Goal: Task Accomplishment & Management: Use online tool/utility

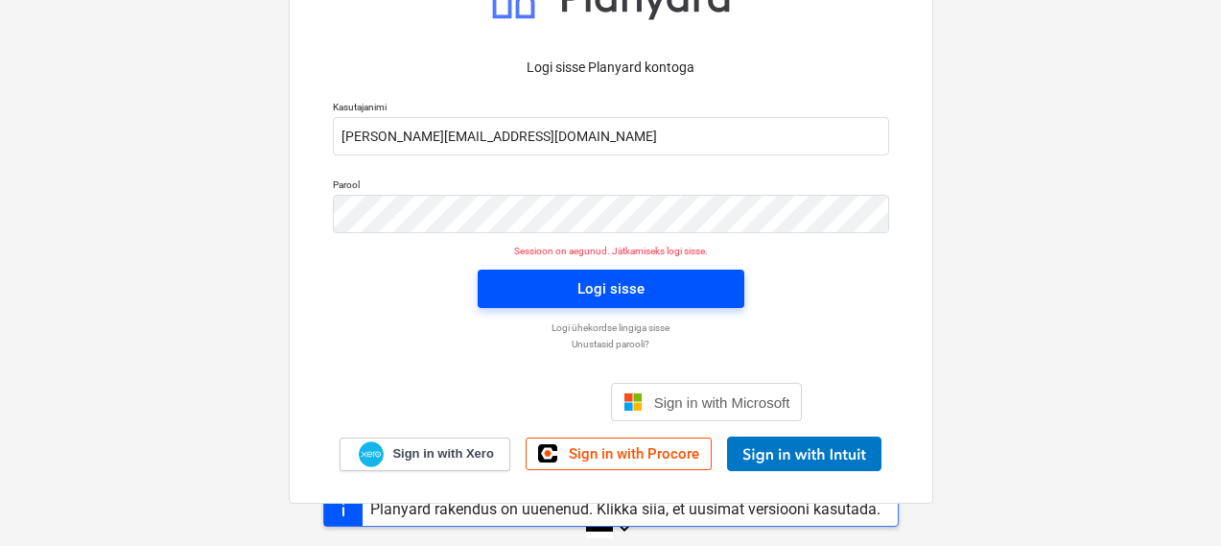
click at [601, 290] on div "Logi sisse" at bounding box center [610, 288] width 67 height 25
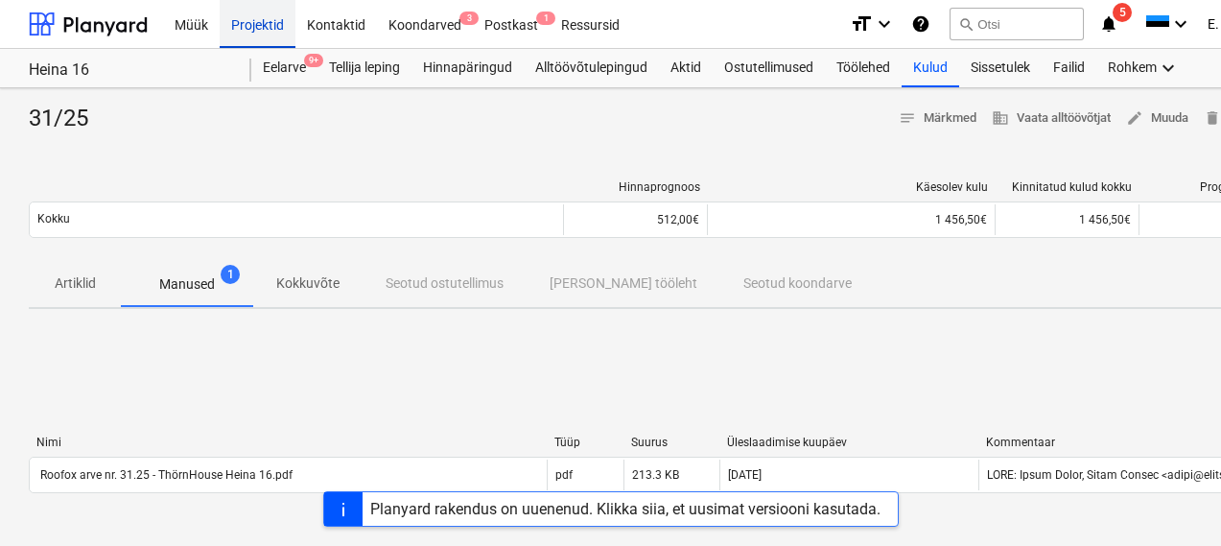
click at [260, 12] on div "Projektid" at bounding box center [258, 23] width 76 height 49
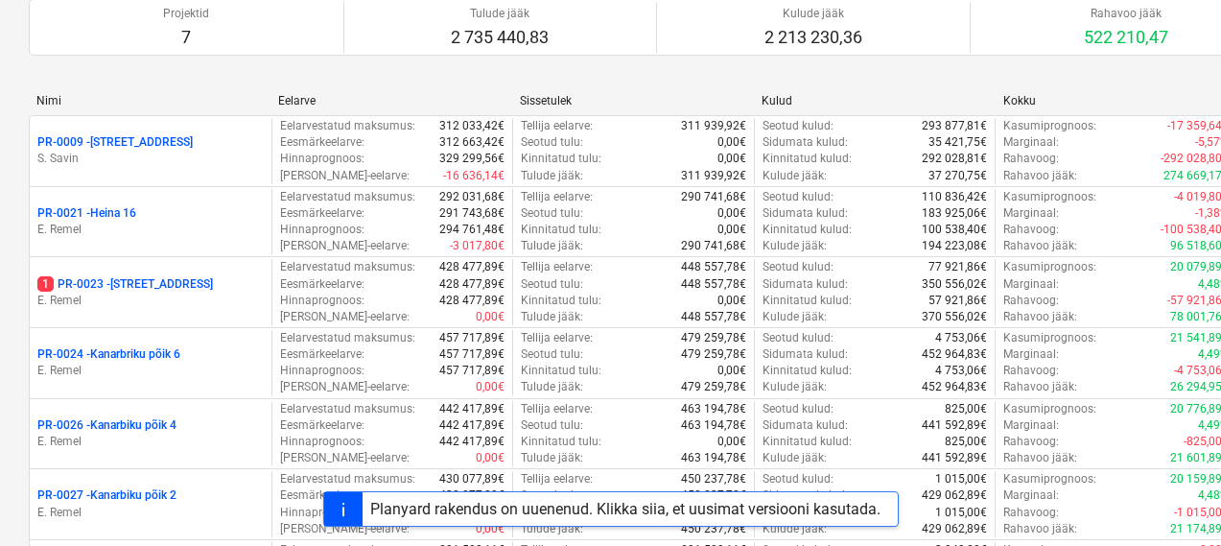
scroll to position [198, 0]
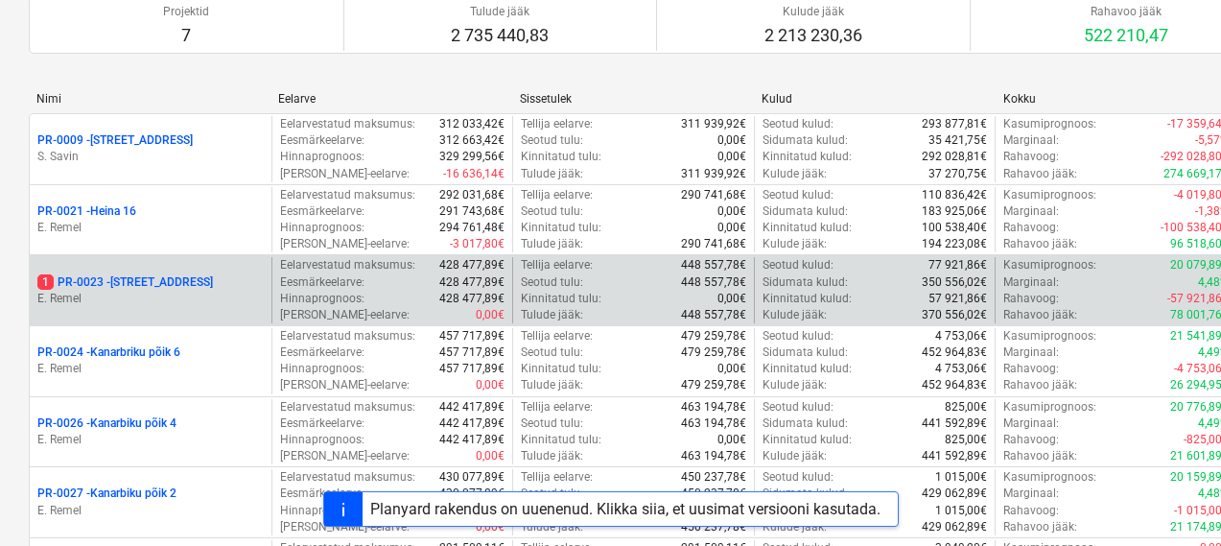
click at [155, 283] on p "1 PR-0023 - Kanarbriku tee 7" at bounding box center [124, 282] width 175 height 16
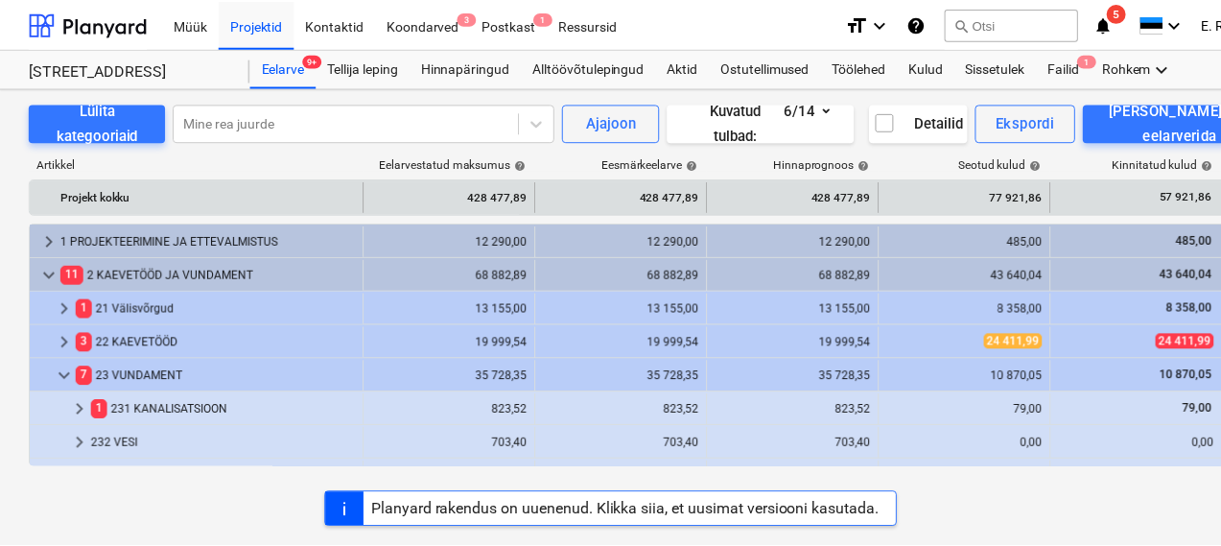
scroll to position [398, 0]
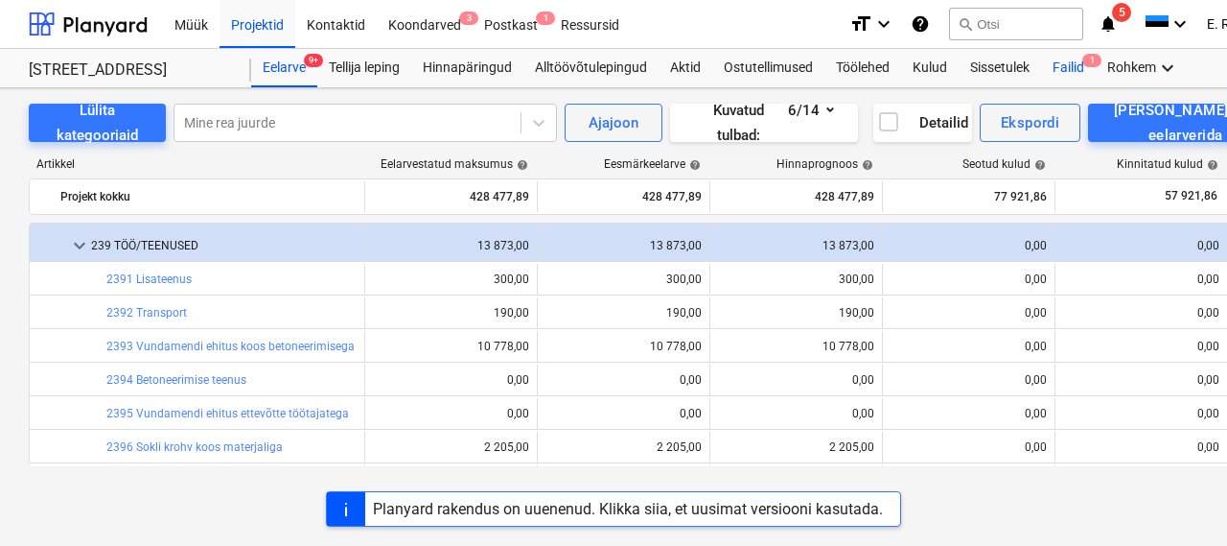
click at [1086, 58] on div "Failid 1" at bounding box center [1068, 68] width 55 height 38
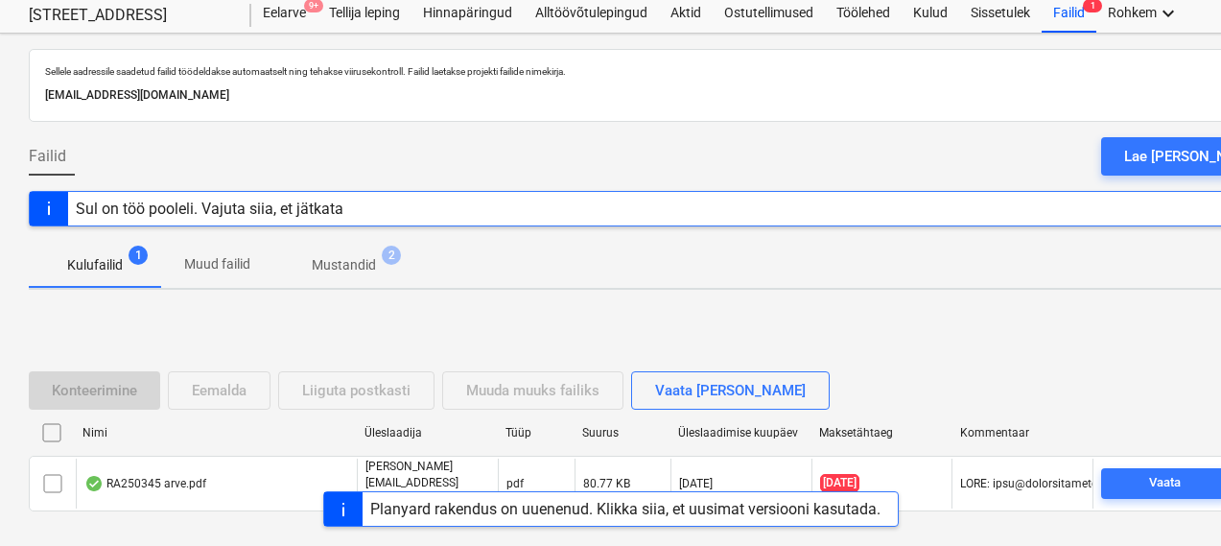
scroll to position [131, 0]
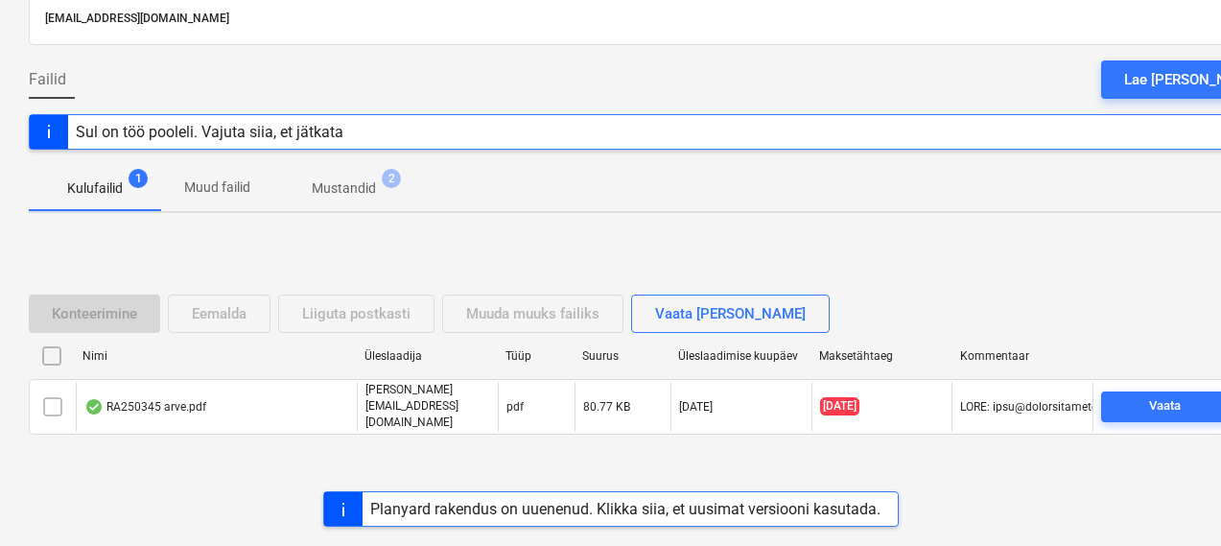
click at [125, 413] on div "RA250345 arve.pdf" at bounding box center [216, 406] width 281 height 49
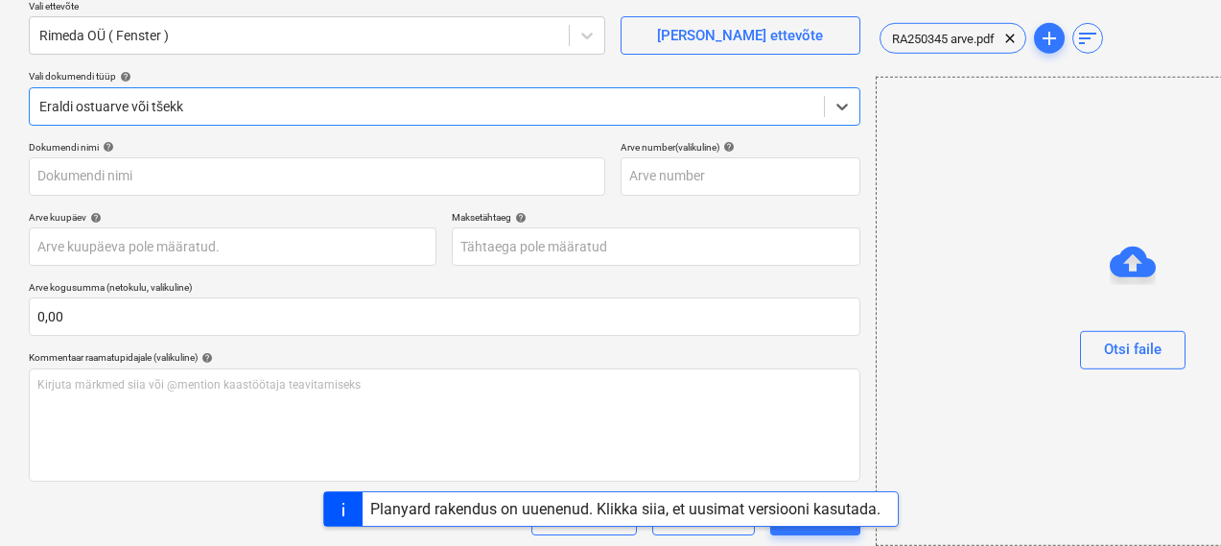
type input "RA250345"
type input "[DATE]"
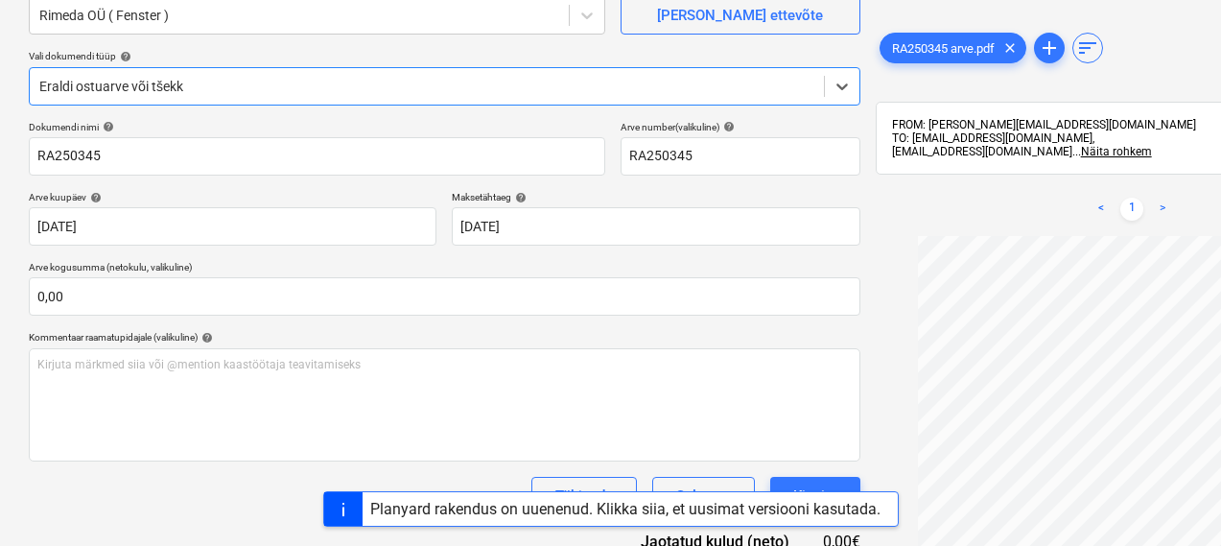
scroll to position [114, 0]
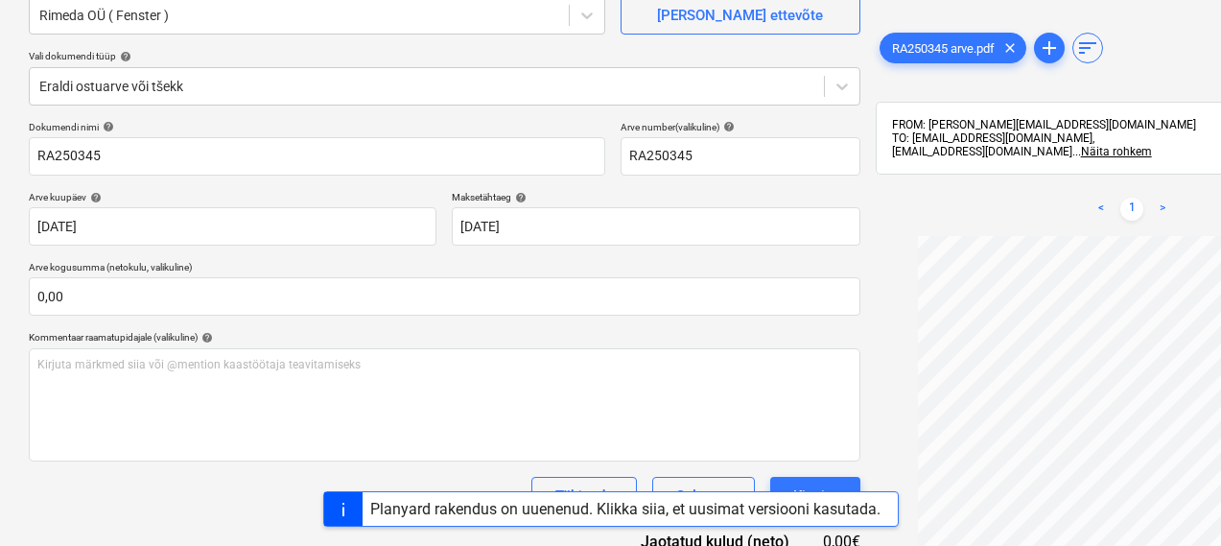
click at [875, 427] on div at bounding box center [1132, 482] width 514 height 492
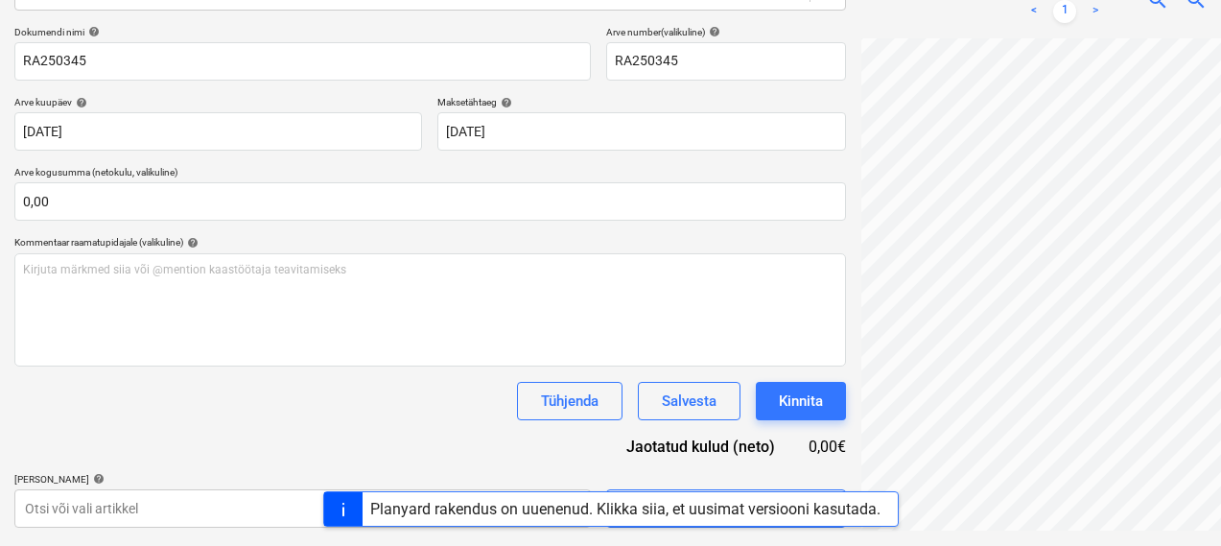
scroll to position [272, 15]
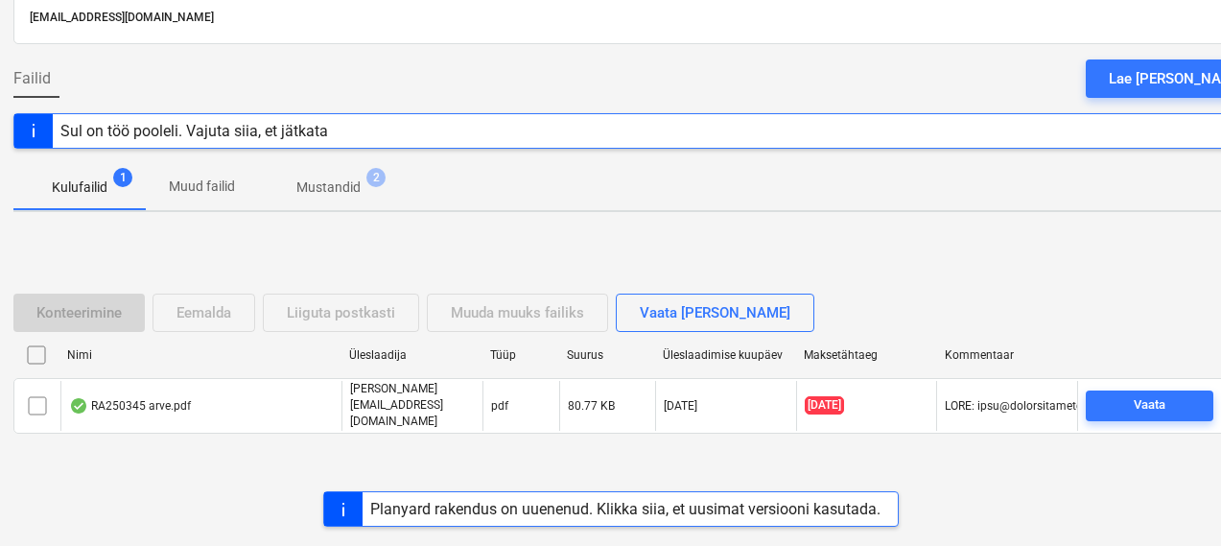
scroll to position [131, 0]
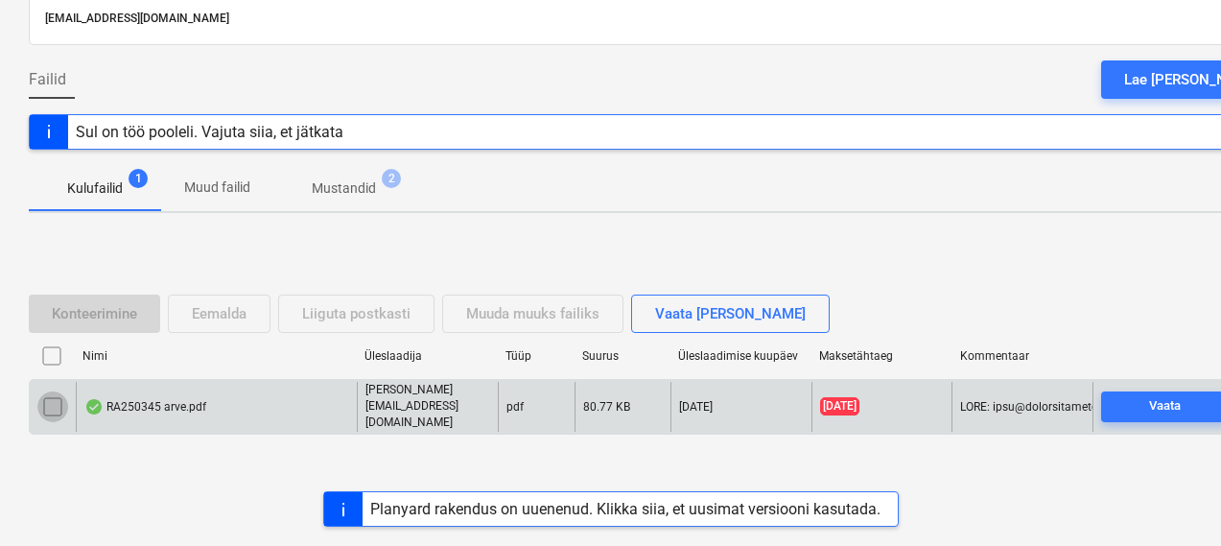
click at [53, 400] on input "checkbox" at bounding box center [52, 406] width 31 height 31
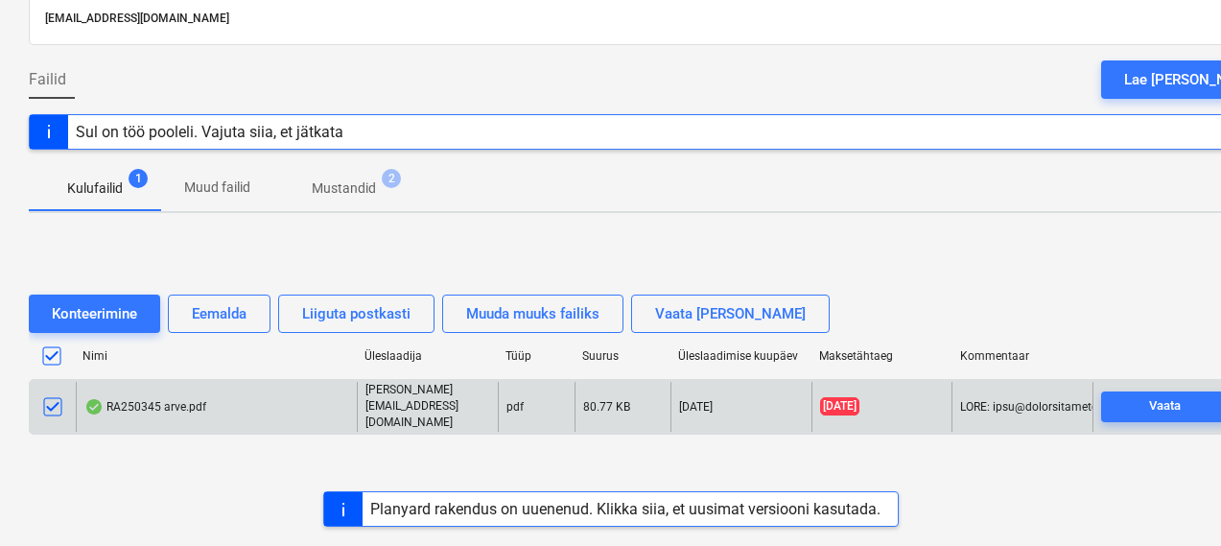
click at [259, 401] on div "RA250345 arve.pdf" at bounding box center [216, 406] width 281 height 49
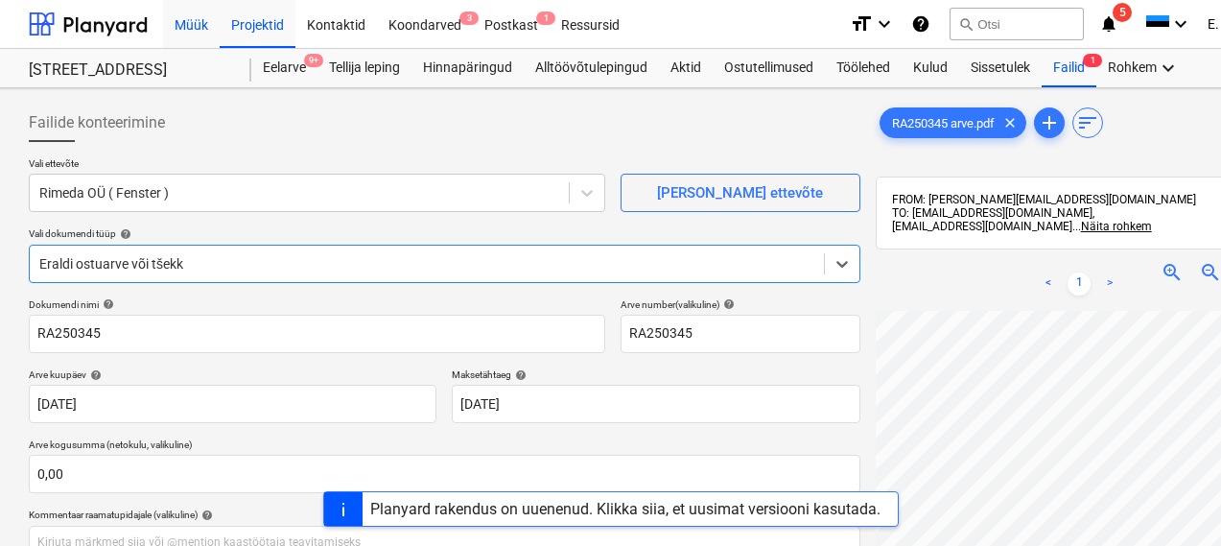
scroll to position [131, 0]
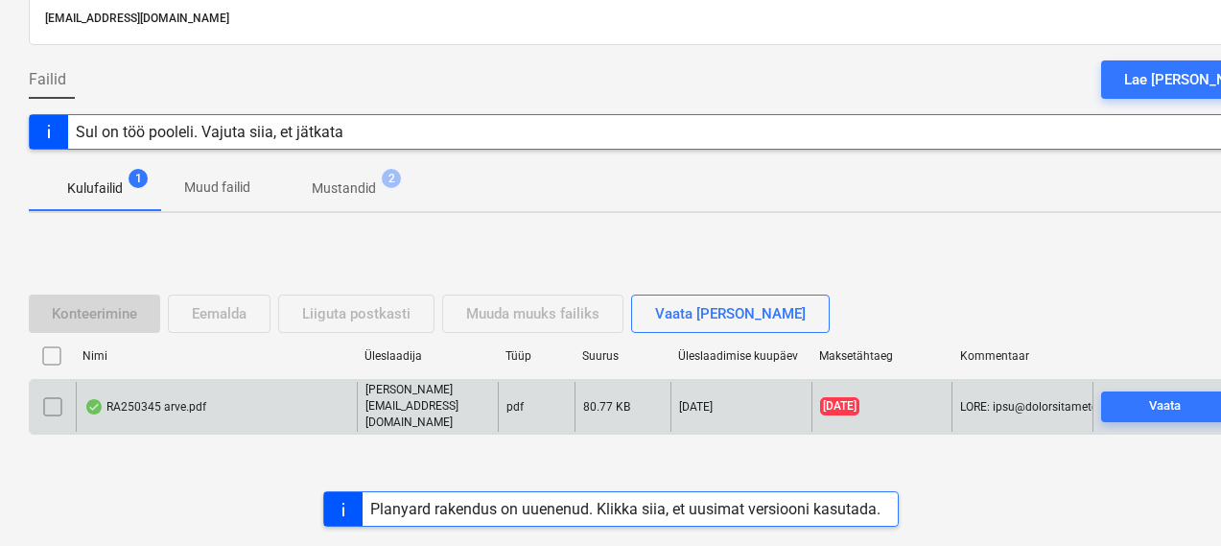
click at [56, 400] on input "checkbox" at bounding box center [52, 406] width 31 height 31
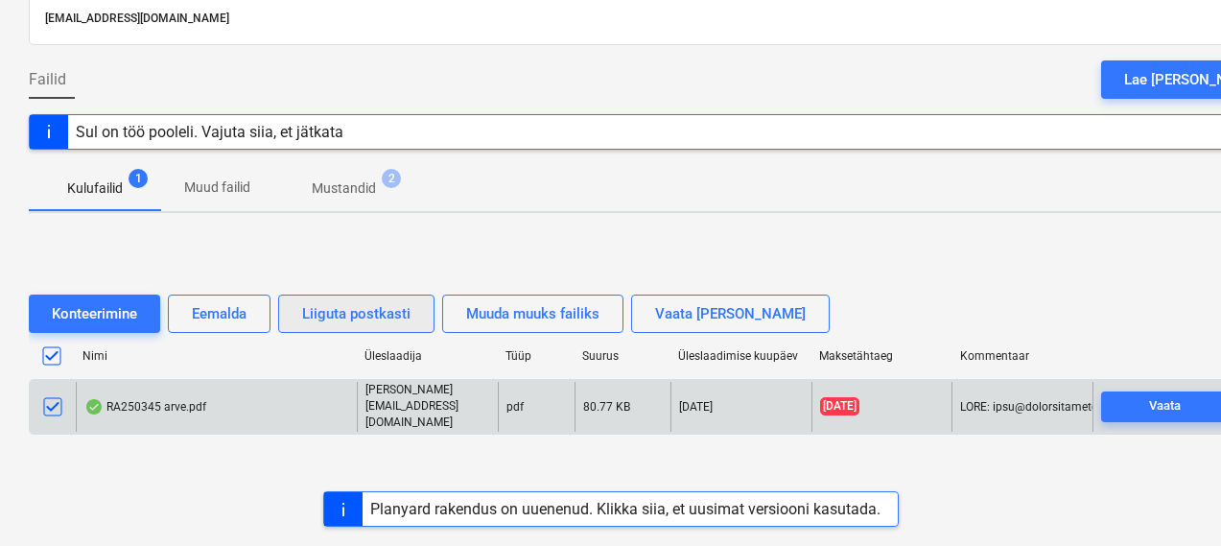
click at [367, 326] on div "Liiguta postkasti" at bounding box center [356, 313] width 108 height 25
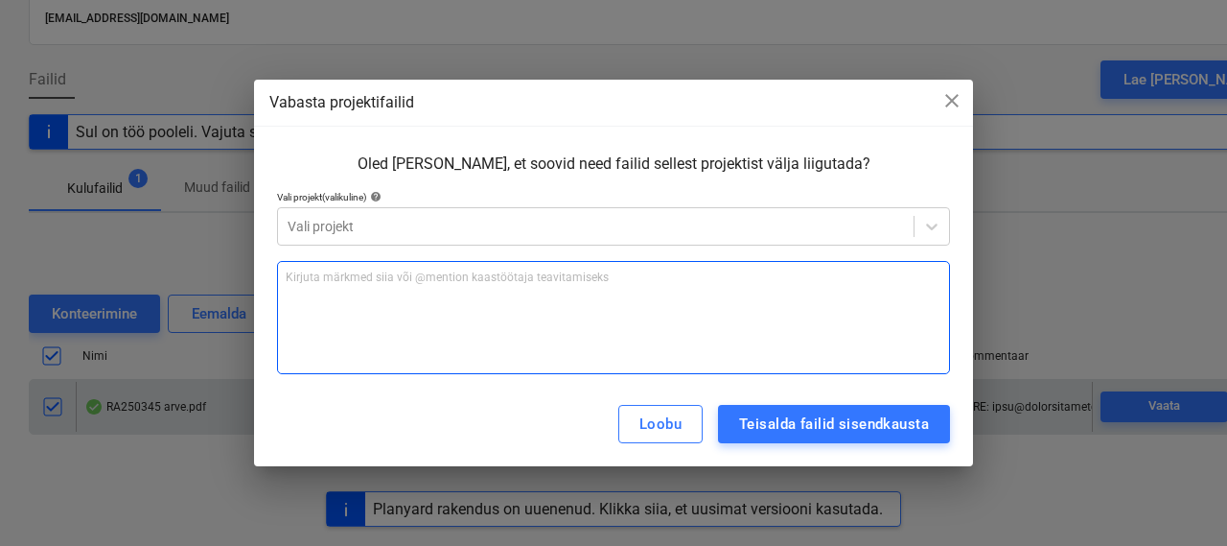
click at [413, 317] on div "Kirjuta märkmed siia või @mention kaastöötaja teavitamiseks ﻿" at bounding box center [613, 317] width 673 height 113
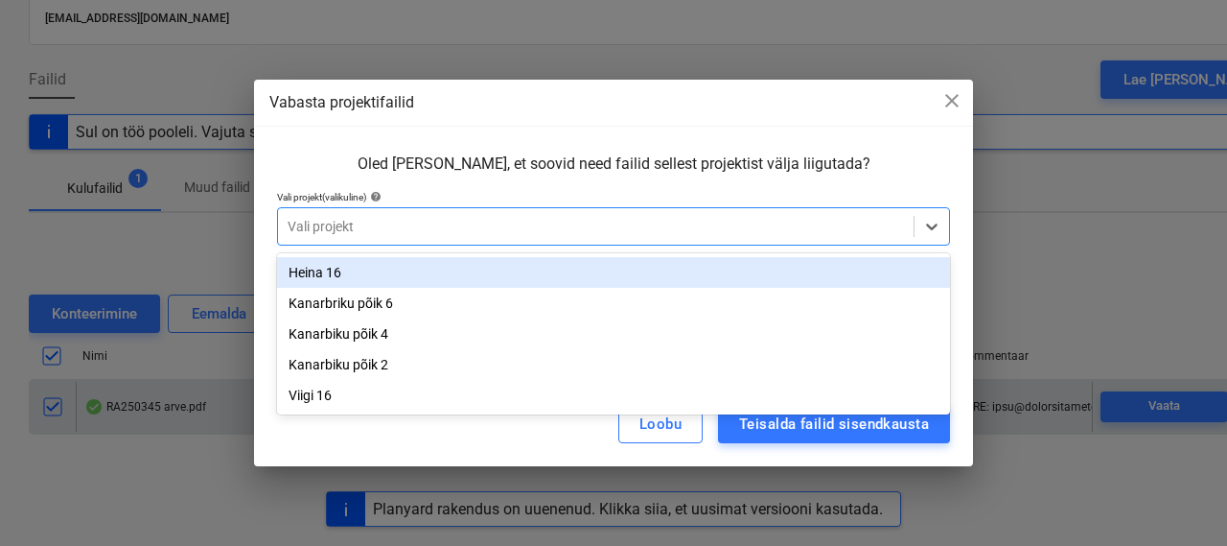
click at [413, 228] on div at bounding box center [596, 226] width 617 height 19
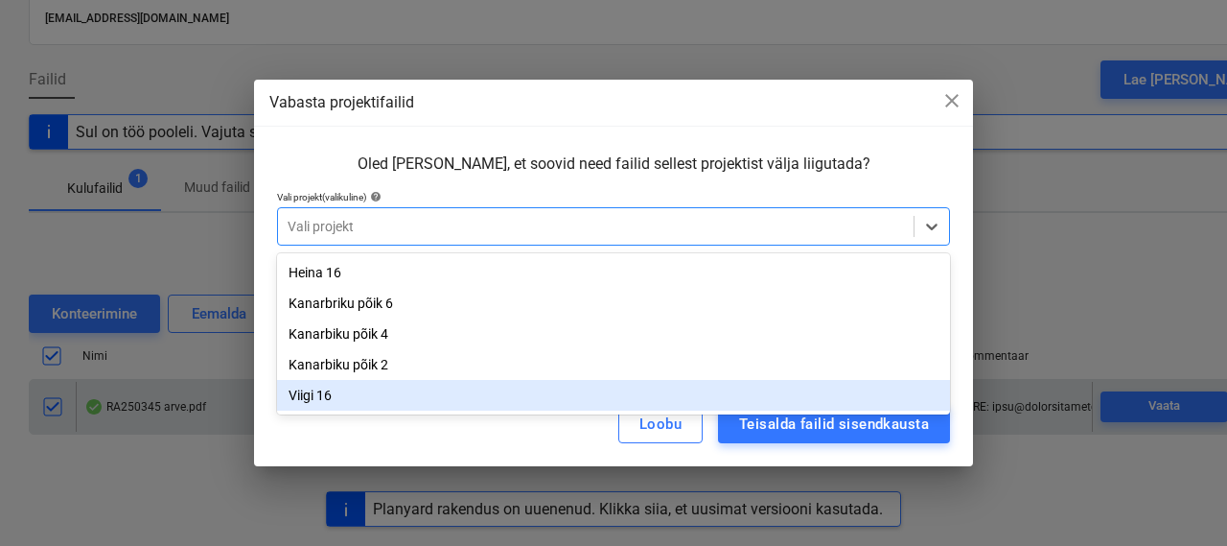
click at [316, 397] on div "Viigi 16" at bounding box center [613, 395] width 673 height 31
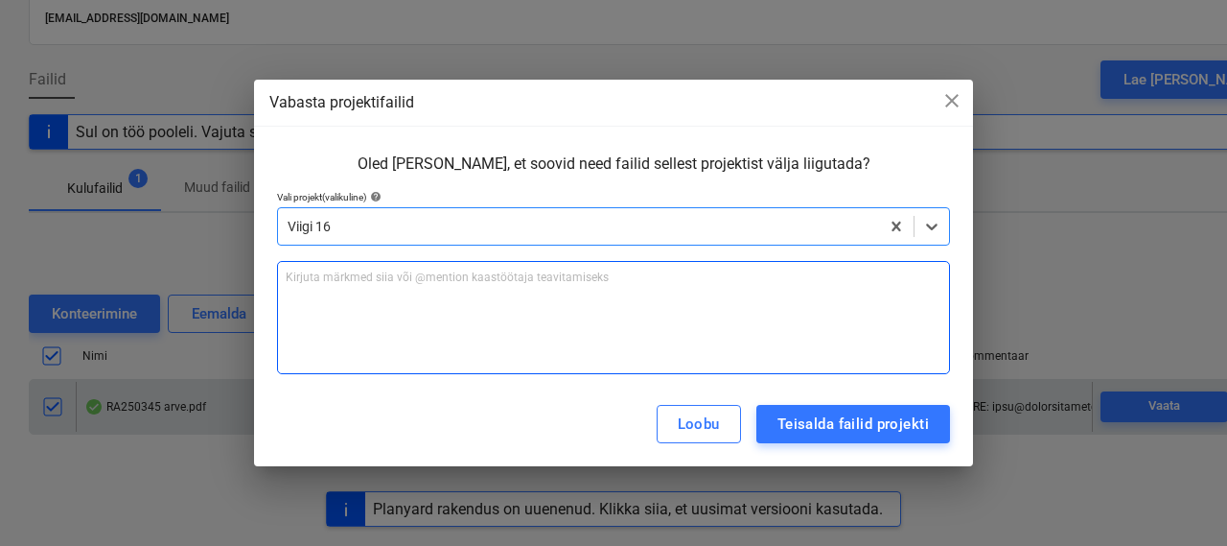
click at [516, 298] on div "Kirjuta märkmed siia või @mention kaastöötaja teavitamiseks ﻿" at bounding box center [613, 317] width 673 height 113
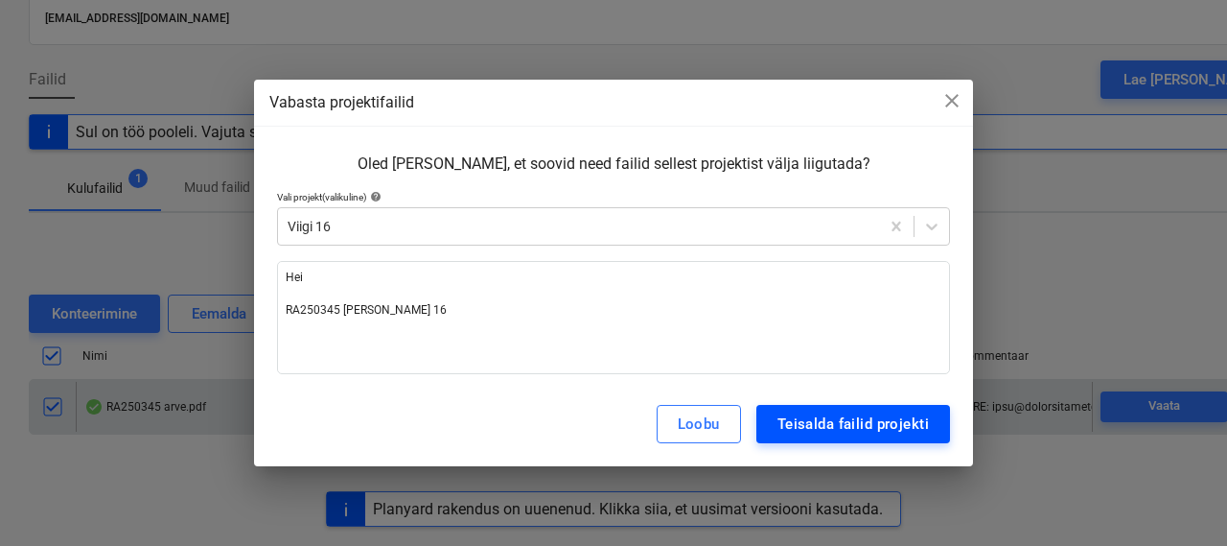
click at [785, 417] on div "Teisalda failid projekti" at bounding box center [854, 423] width 152 height 25
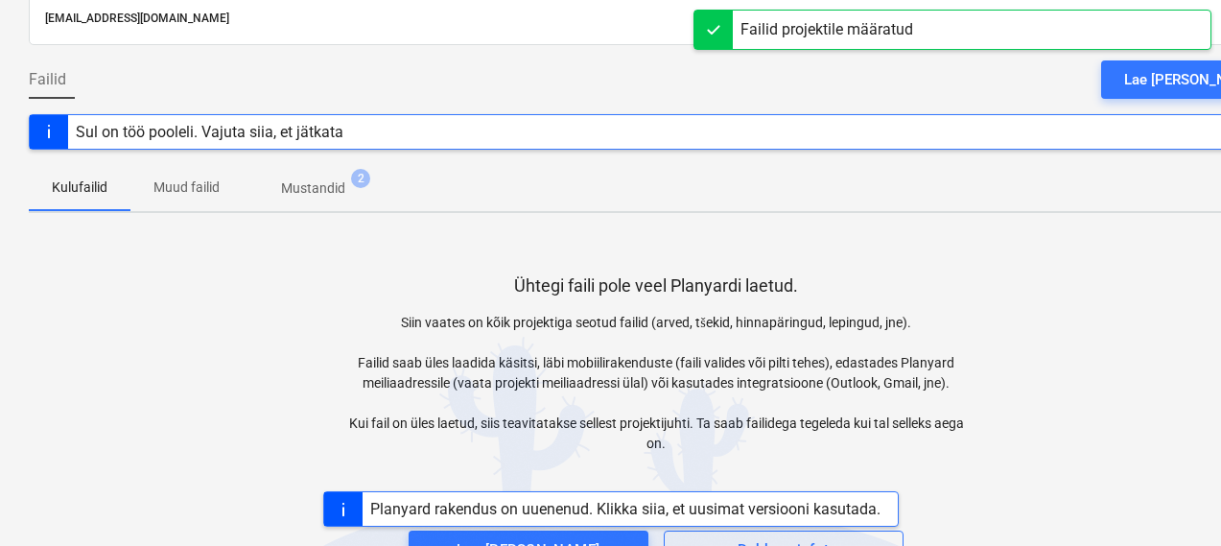
scroll to position [0, 0]
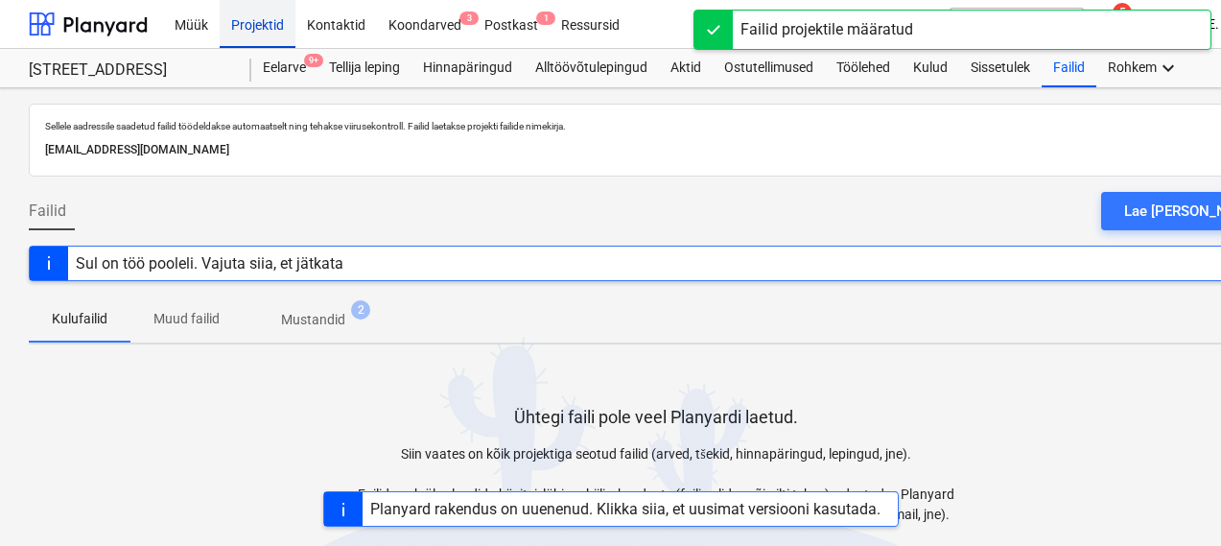
click at [258, 25] on div "Projektid" at bounding box center [258, 23] width 76 height 49
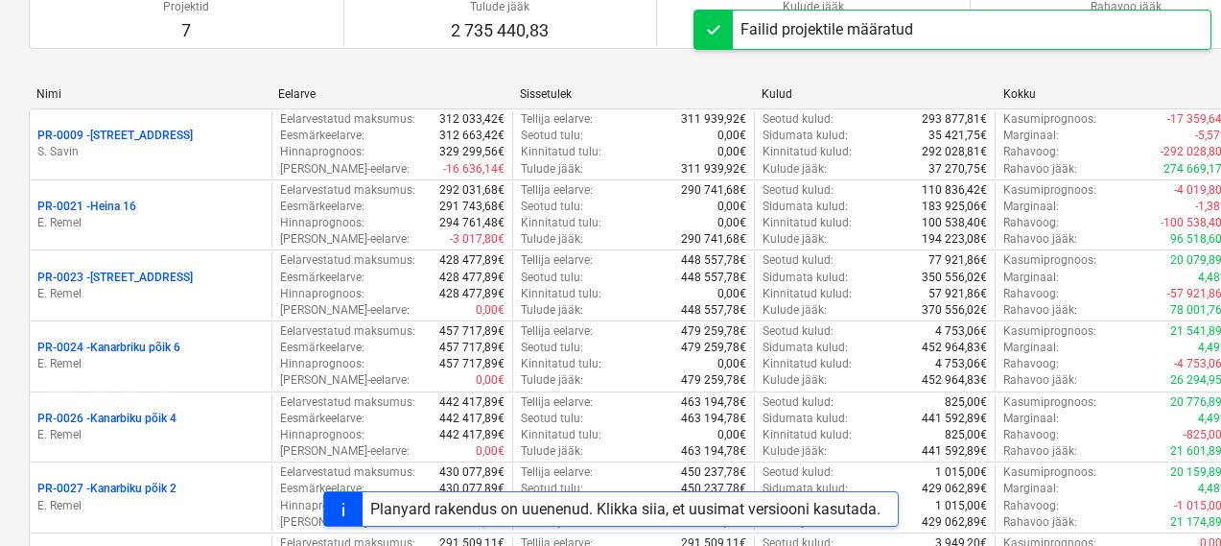
scroll to position [413, 0]
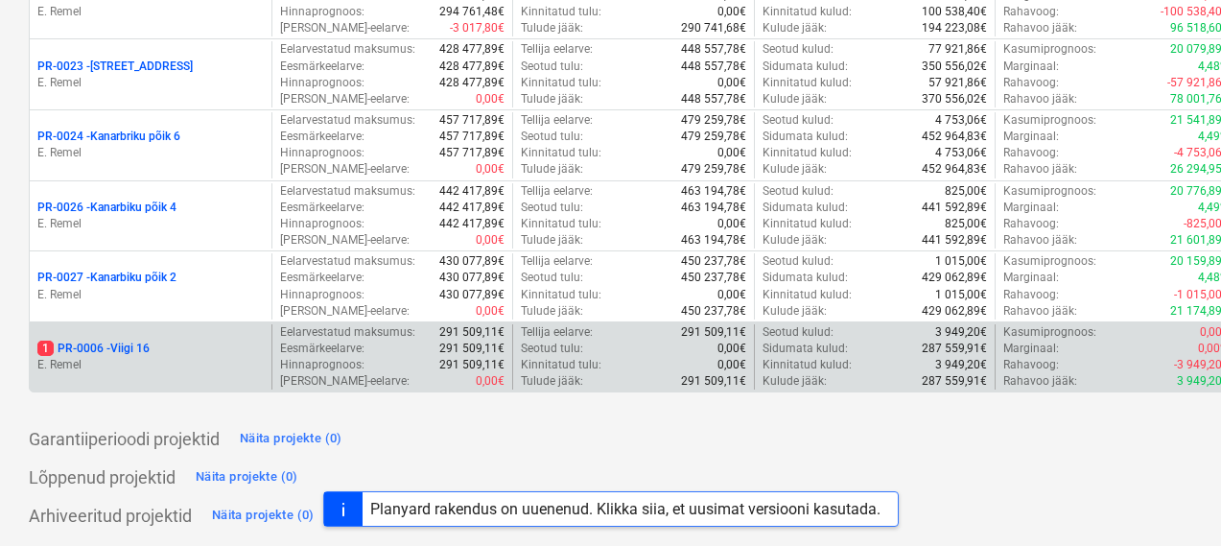
click at [115, 340] on p "1 PR-0006 - Viigi 16" at bounding box center [93, 348] width 112 height 16
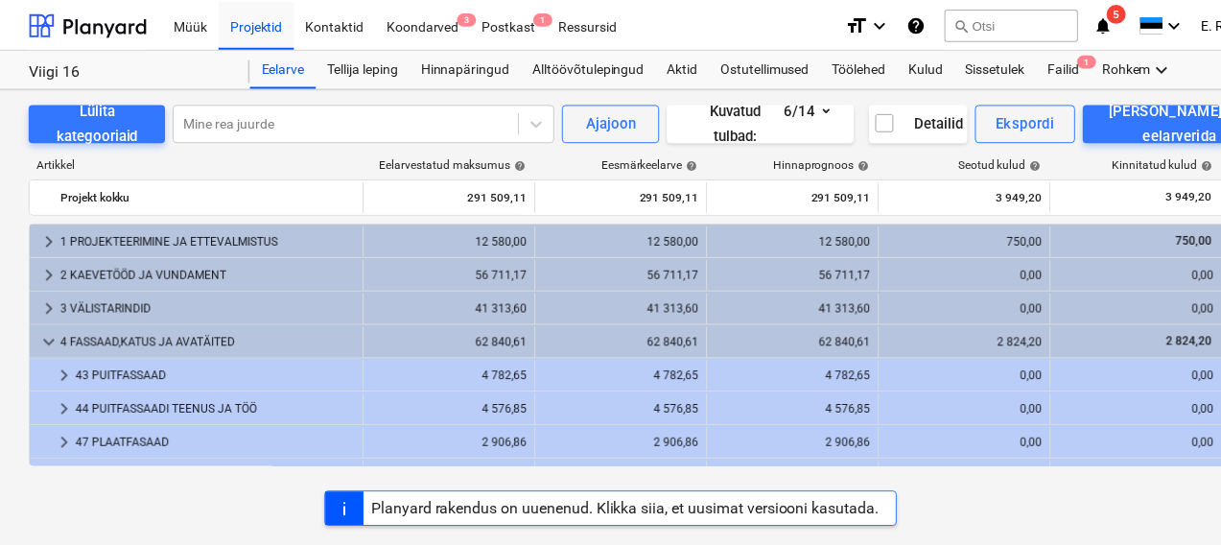
scroll to position [337, 0]
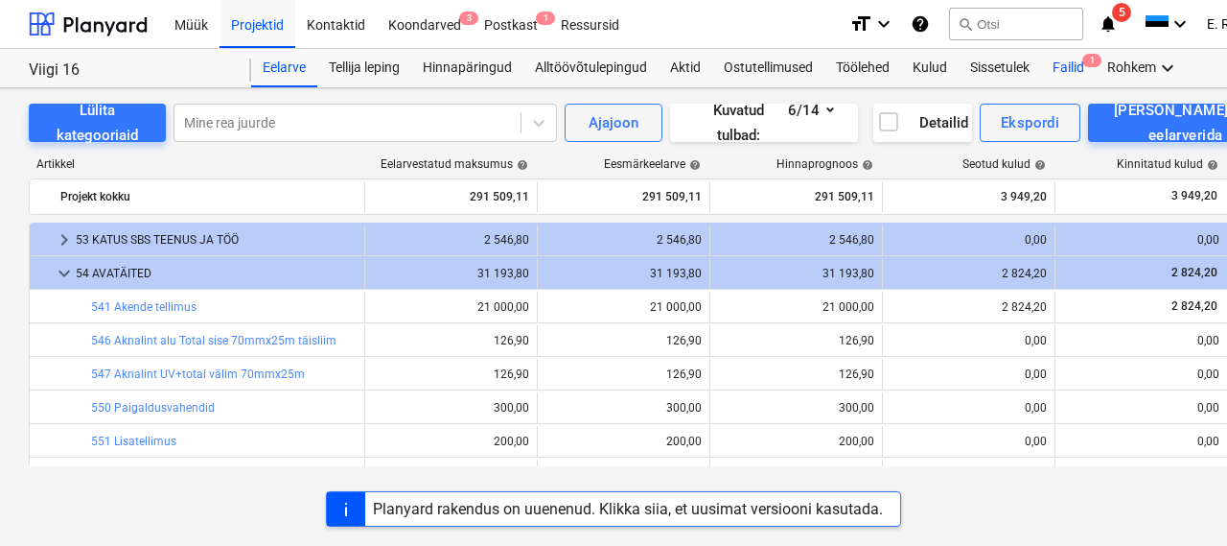
click at [1072, 78] on div "Failid 1" at bounding box center [1068, 68] width 55 height 38
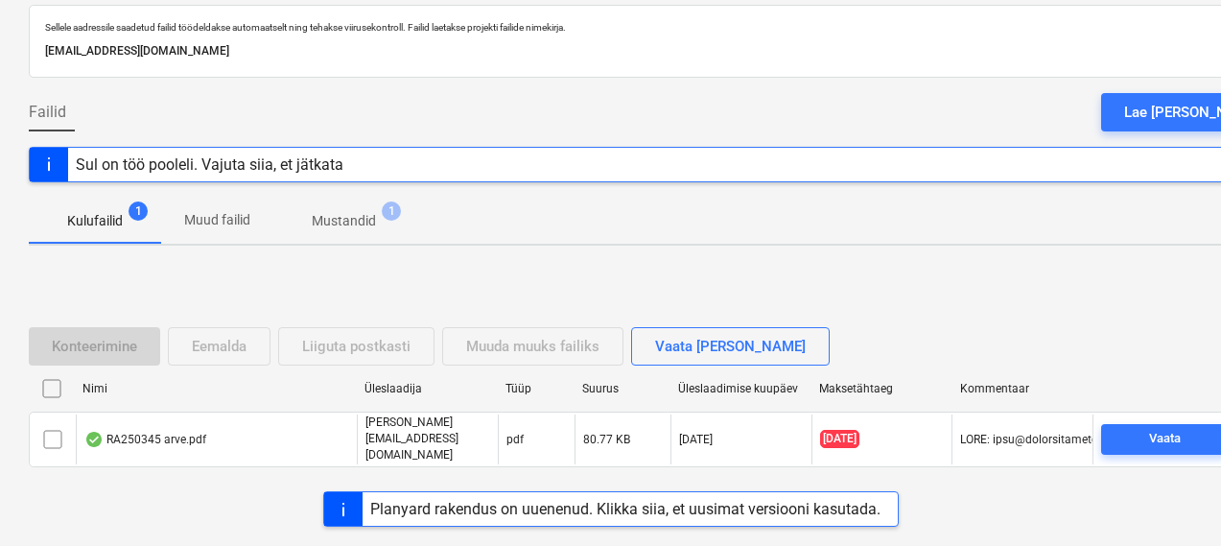
scroll to position [132, 0]
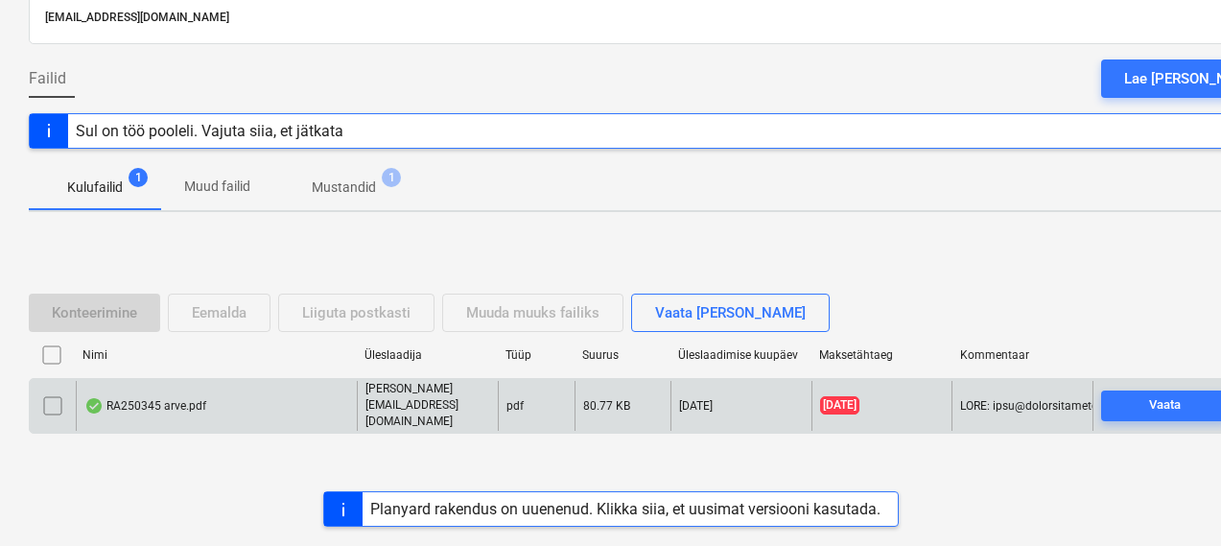
click at [171, 399] on div "RA250345 arve.pdf" at bounding box center [145, 405] width 122 height 15
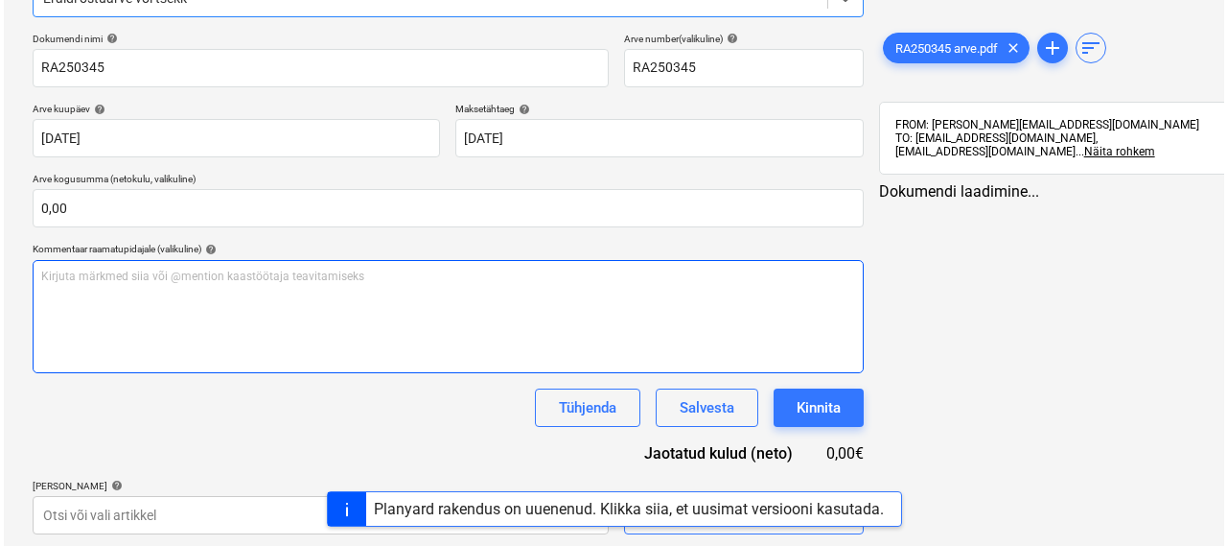
scroll to position [269, 0]
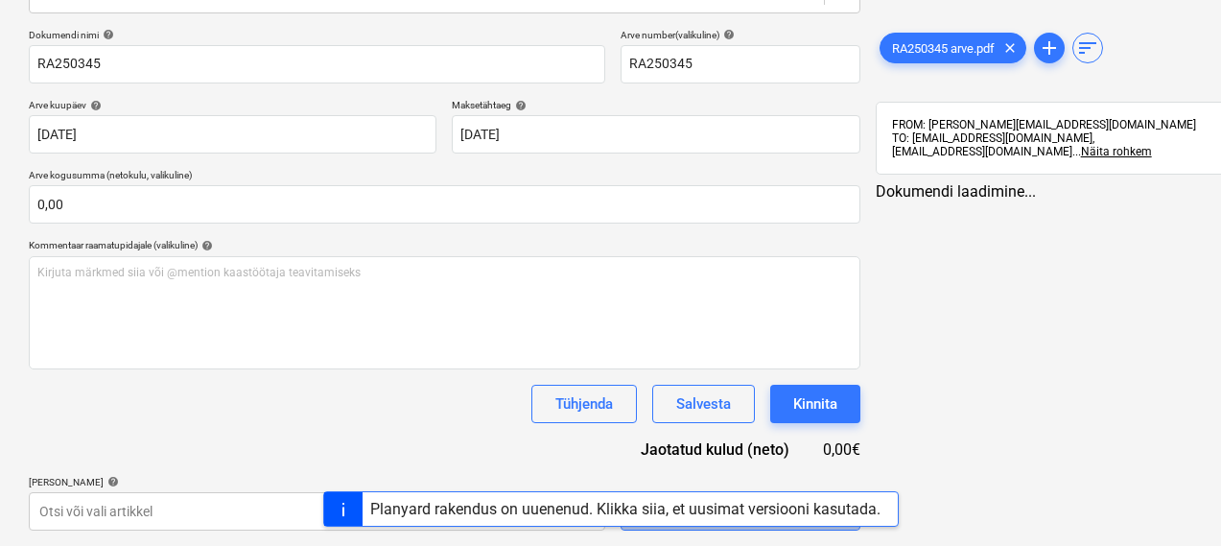
click at [620, 528] on button "Vali hulgi" at bounding box center [740, 511] width 240 height 38
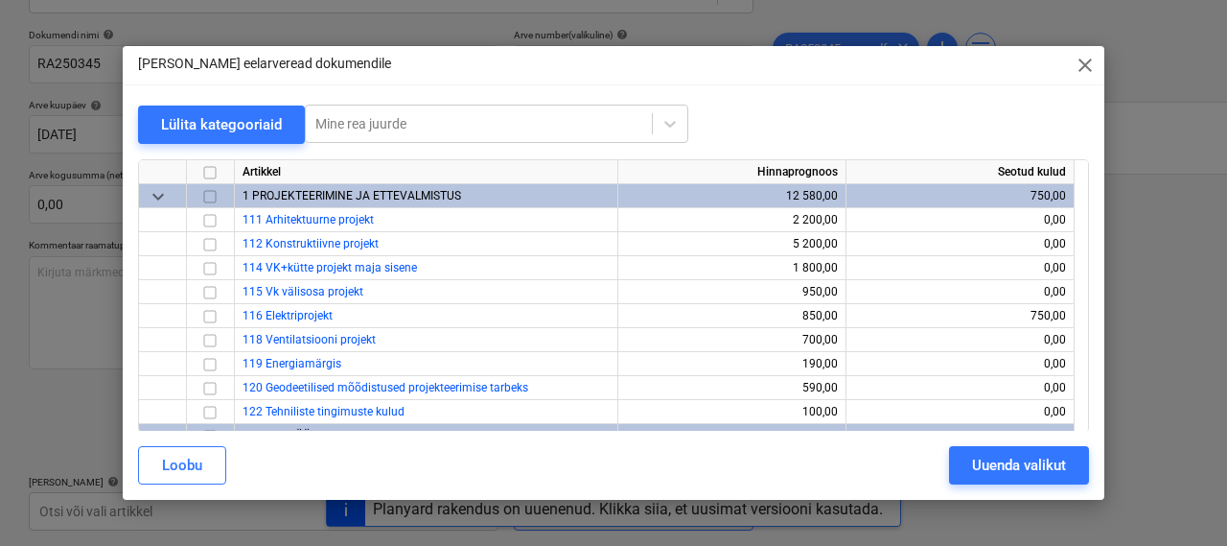
click at [149, 196] on span "keyboard_arrow_down" at bounding box center [158, 196] width 23 height 23
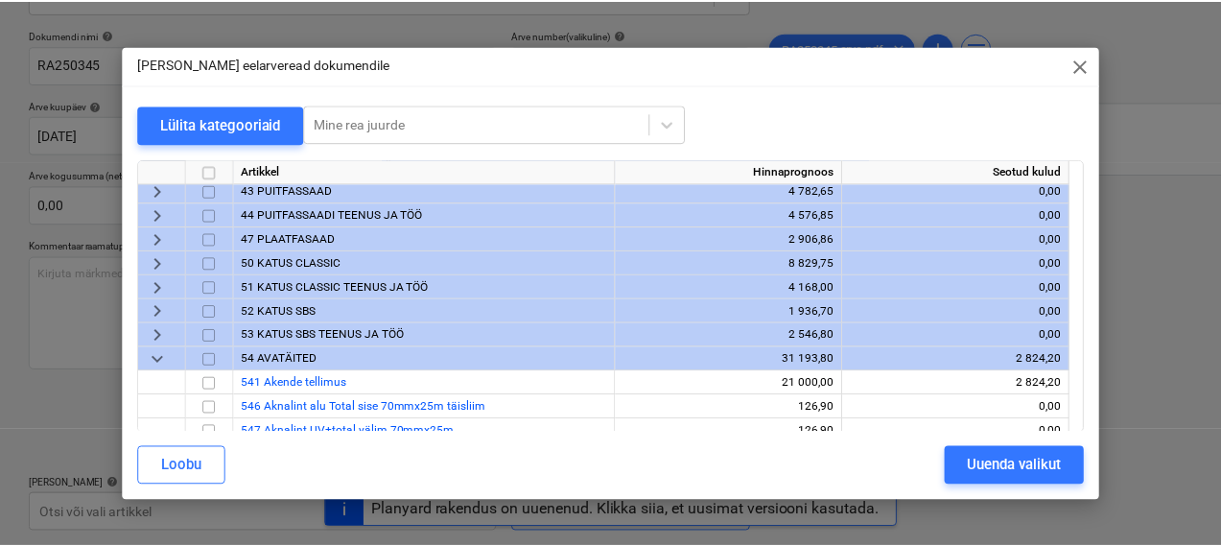
scroll to position [103, 0]
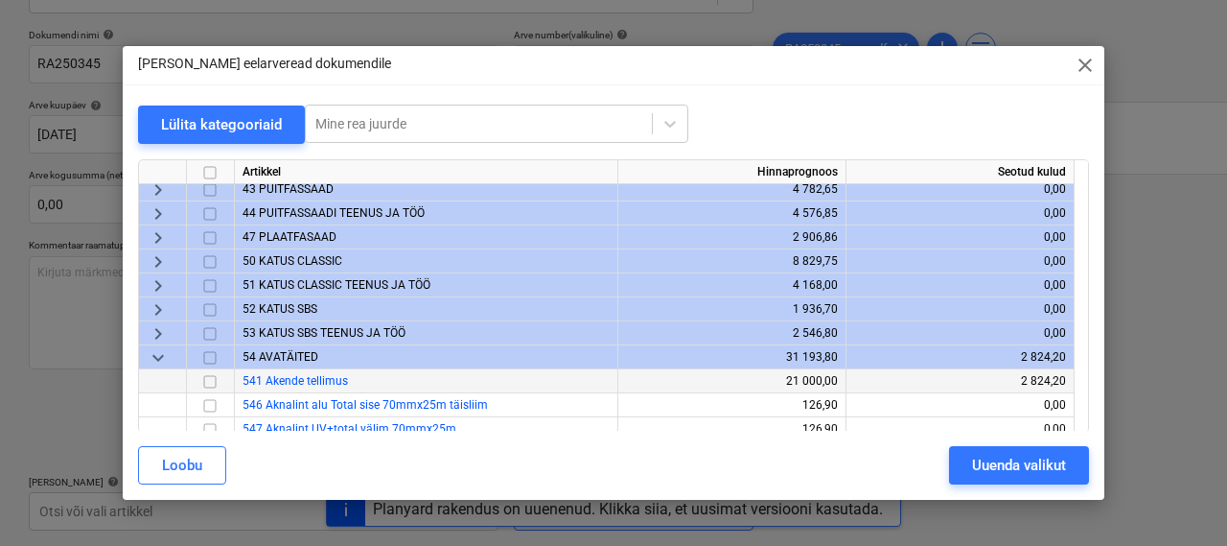
click at [209, 380] on input "checkbox" at bounding box center [209, 381] width 23 height 23
click at [973, 460] on div "Uuenda valikut" at bounding box center [1019, 465] width 94 height 25
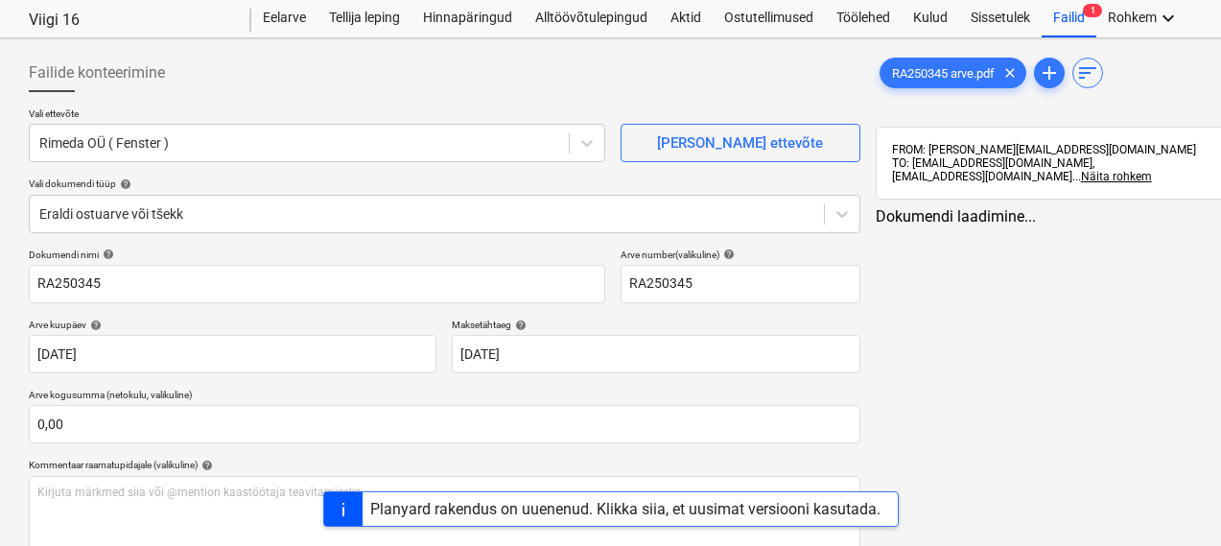
scroll to position [43, 0]
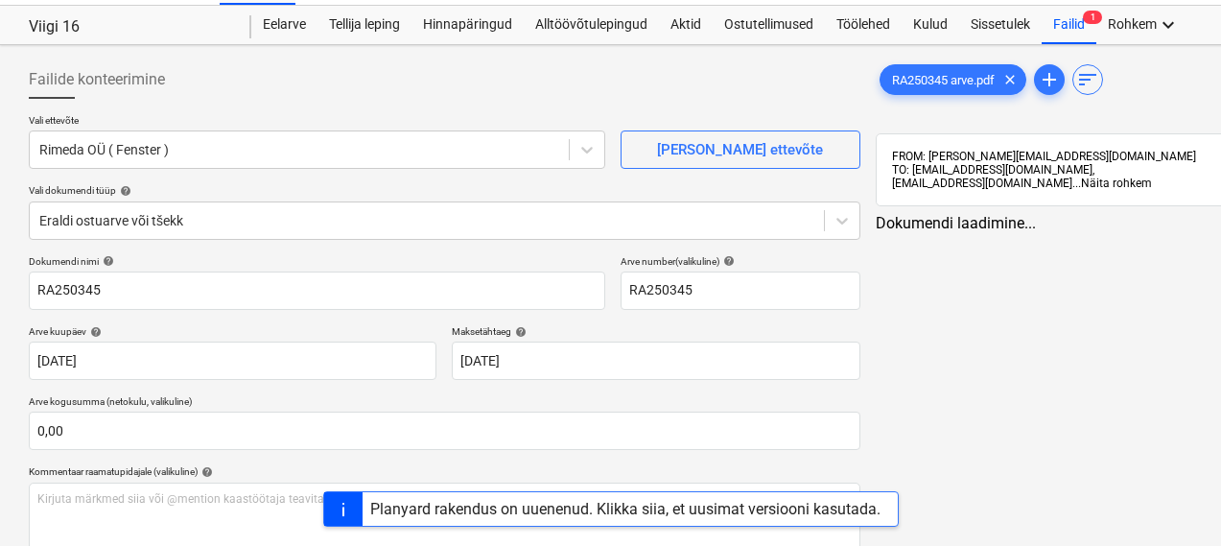
click at [1152, 186] on span "Näita rohkem" at bounding box center [1116, 182] width 71 height 13
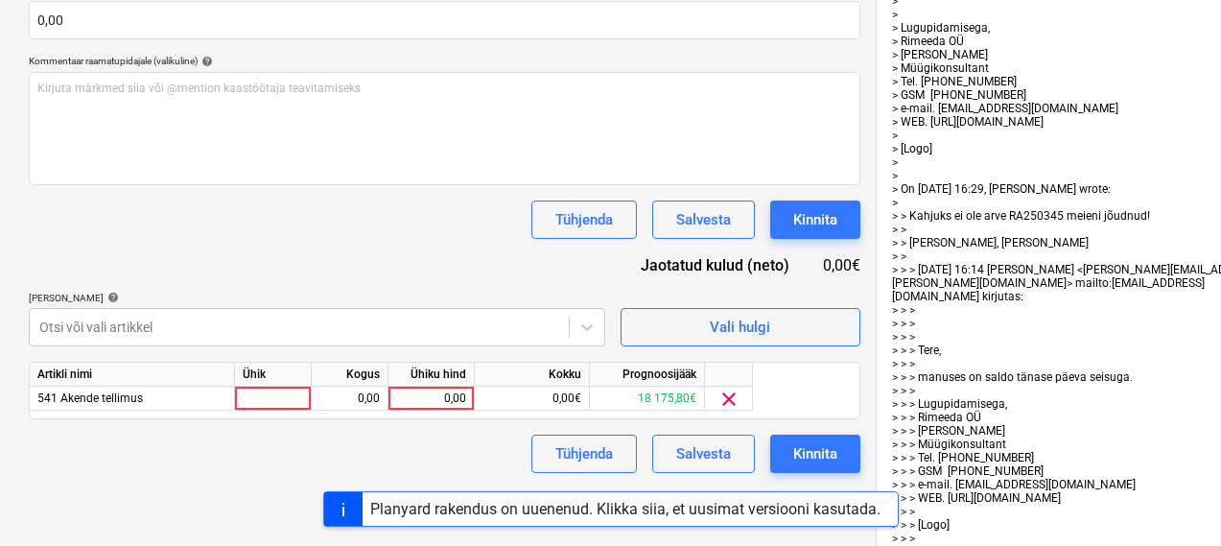
scroll to position [0, 0]
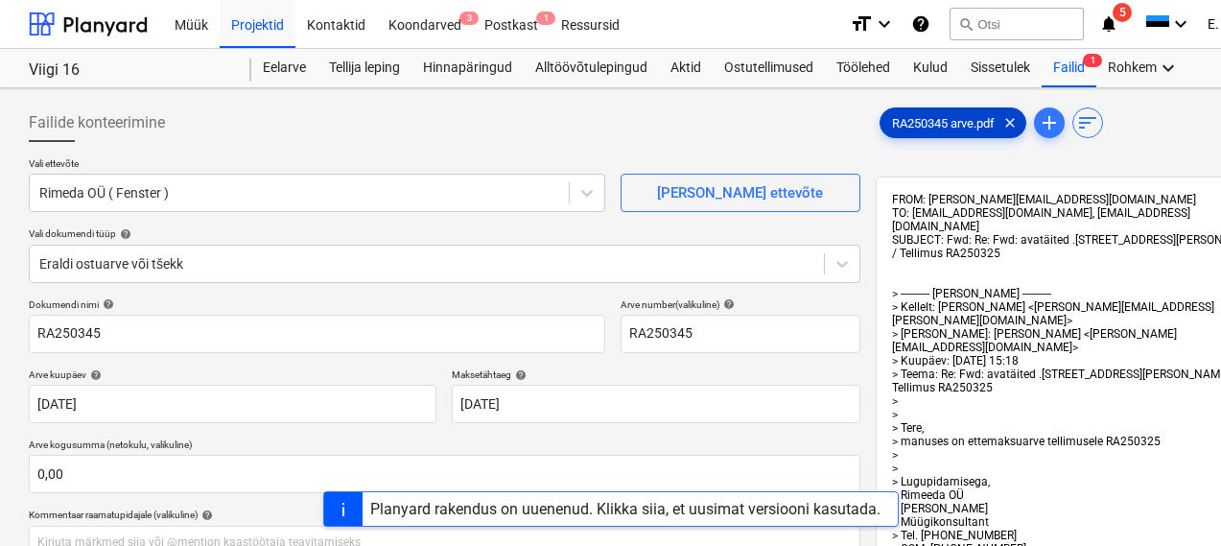
click at [880, 116] on span "RA250345 arve.pdf" at bounding box center [943, 123] width 126 height 14
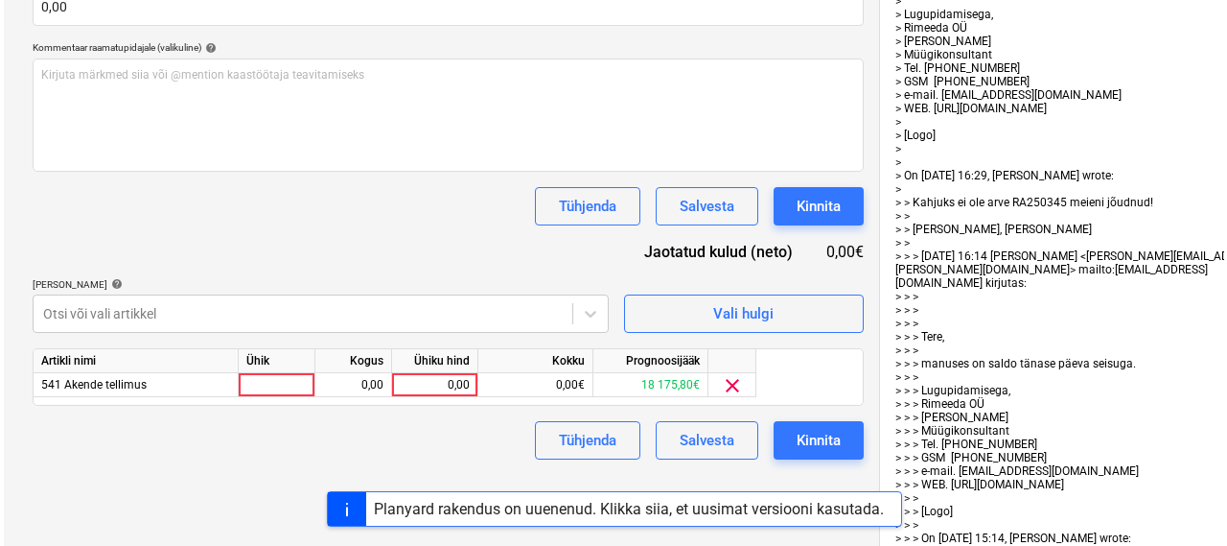
scroll to position [471, 0]
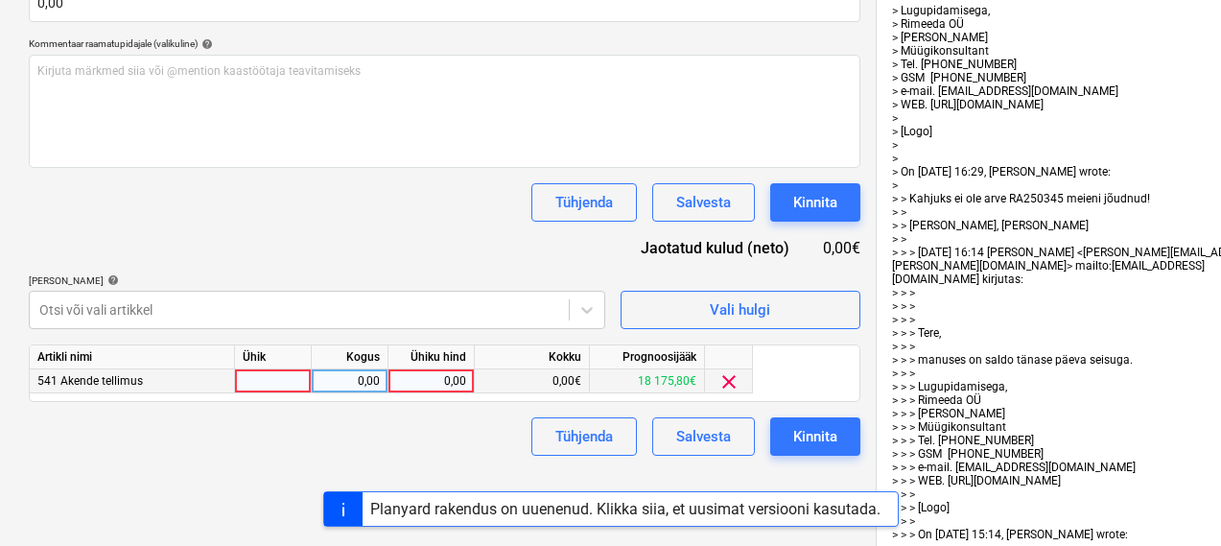
click at [287, 383] on div at bounding box center [273, 381] width 77 height 24
click at [360, 379] on div "0,00" at bounding box center [349, 381] width 60 height 24
type input "1"
click at [420, 383] on div "0,00" at bounding box center [431, 381] width 70 height 24
type input "2 427.21"
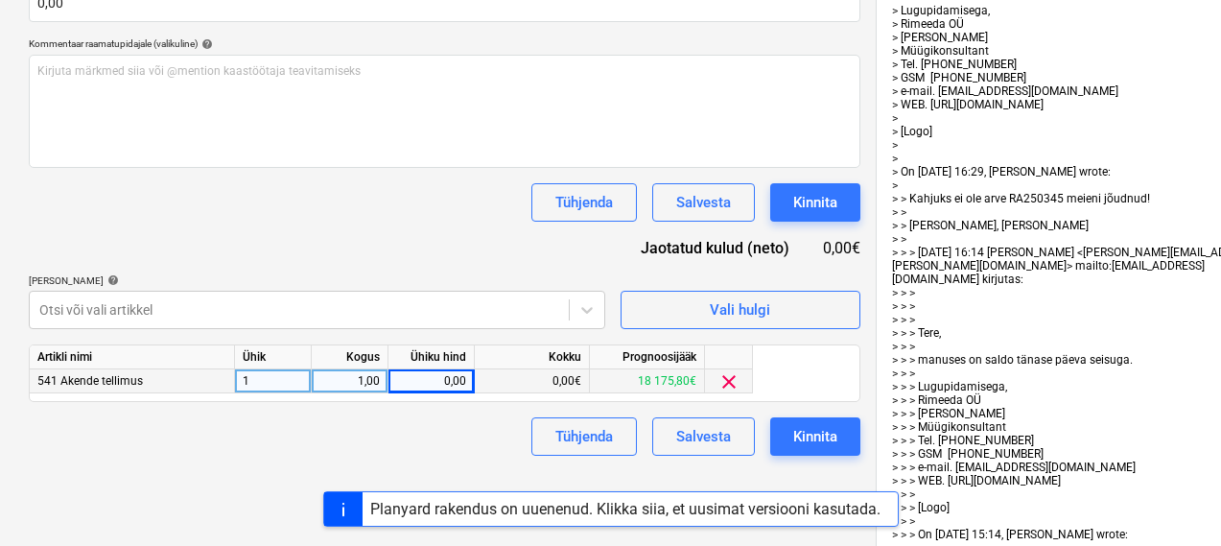
click at [375, 434] on div "Tühjenda Salvesta Kinnita" at bounding box center [444, 436] width 831 height 38
click at [444, 379] on div "0,00" at bounding box center [431, 381] width 70 height 24
type input "2 427.21"
click at [377, 431] on div "Tühjenda Salvesta Kinnita" at bounding box center [444, 436] width 831 height 38
click at [431, 385] on div "0,00" at bounding box center [431, 381] width 70 height 24
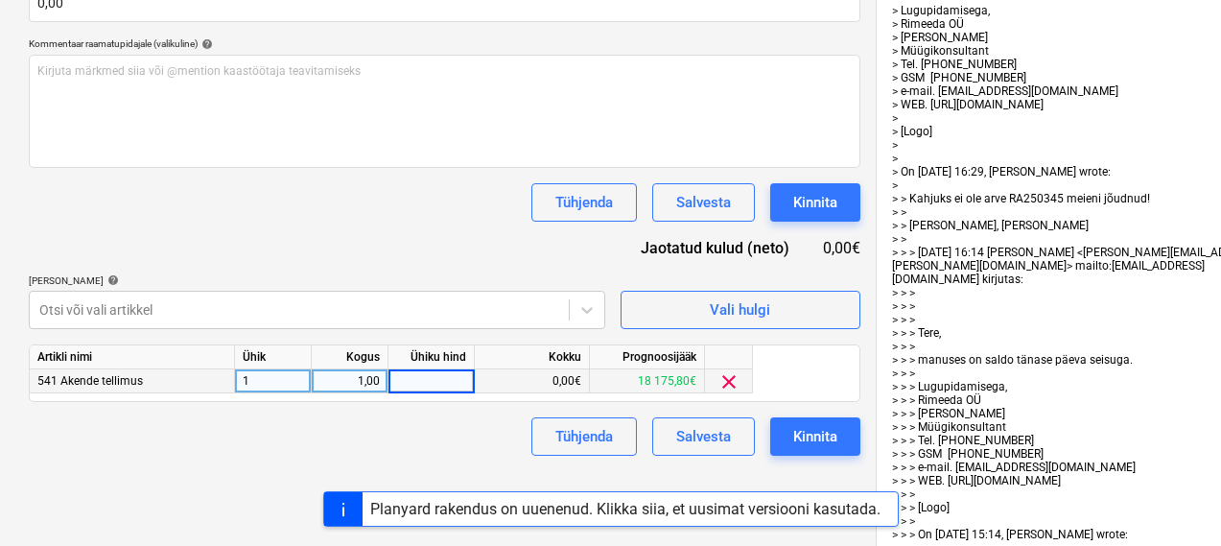
type input "2"
click at [448, 382] on div "2,00" at bounding box center [431, 381] width 70 height 24
type input "4"
type input "2427"
click at [464, 377] on div "2 427,00" at bounding box center [431, 381] width 70 height 24
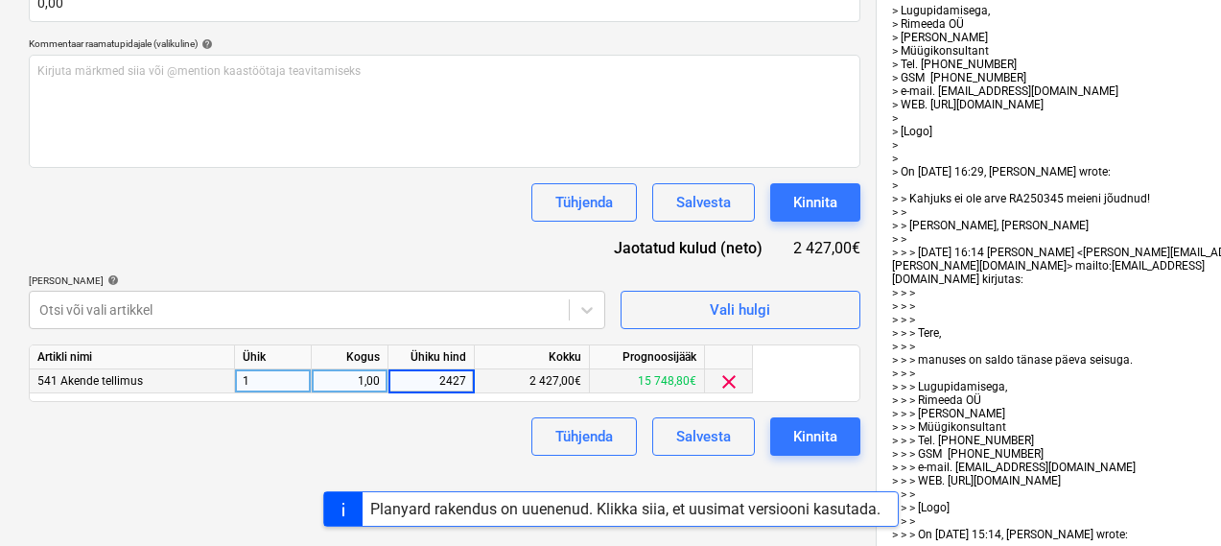
click at [465, 380] on input "2427" at bounding box center [430, 380] width 85 height 23
type input "2427,21"
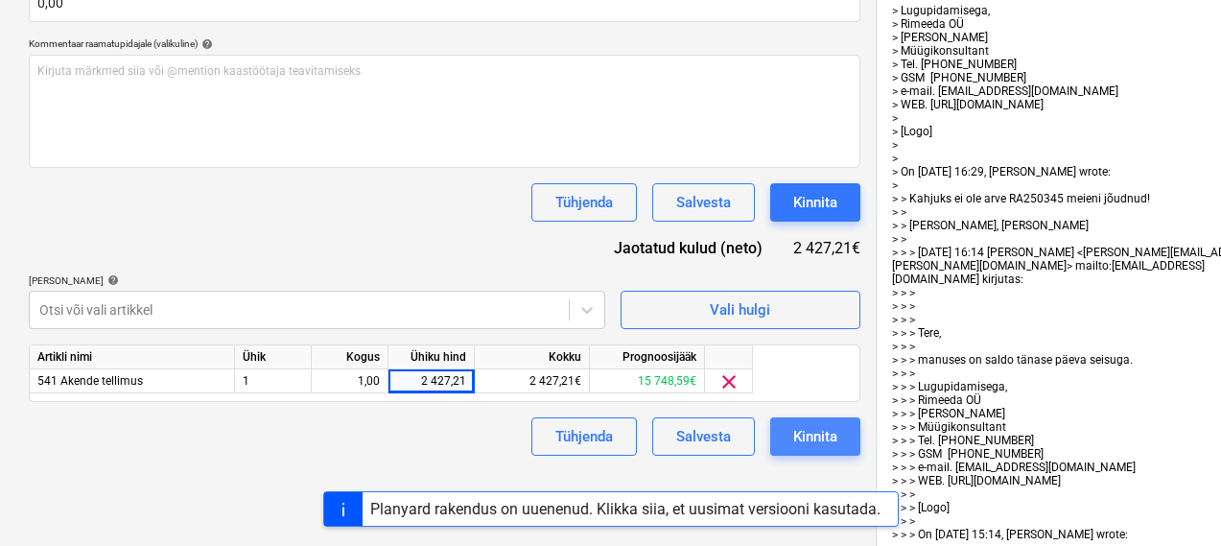
click at [793, 430] on div "Kinnita" at bounding box center [815, 436] width 44 height 25
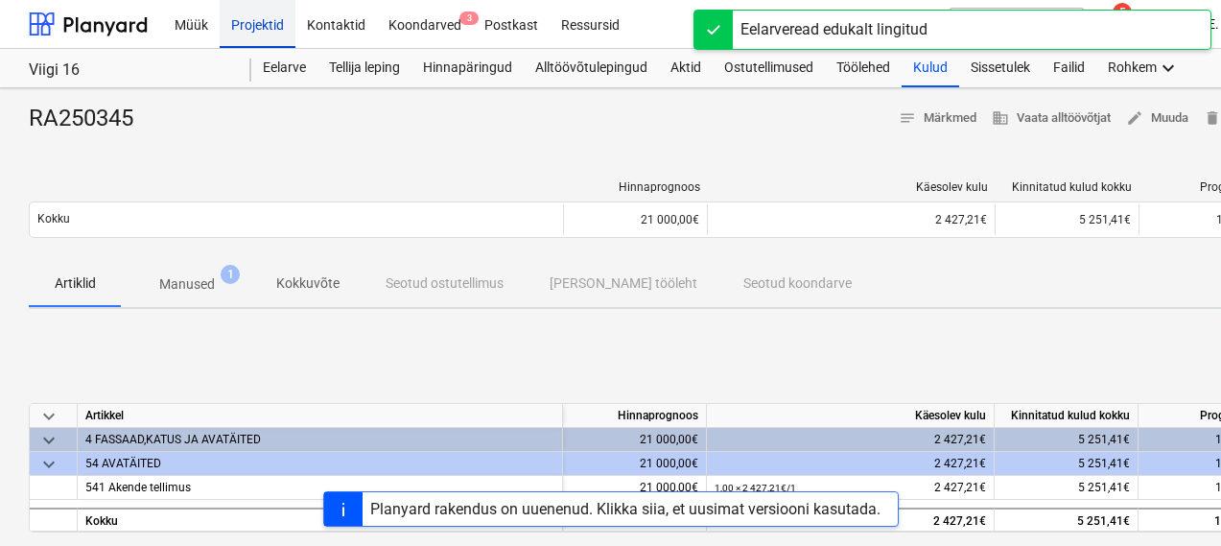
click at [243, 31] on div "Projektid" at bounding box center [258, 23] width 76 height 49
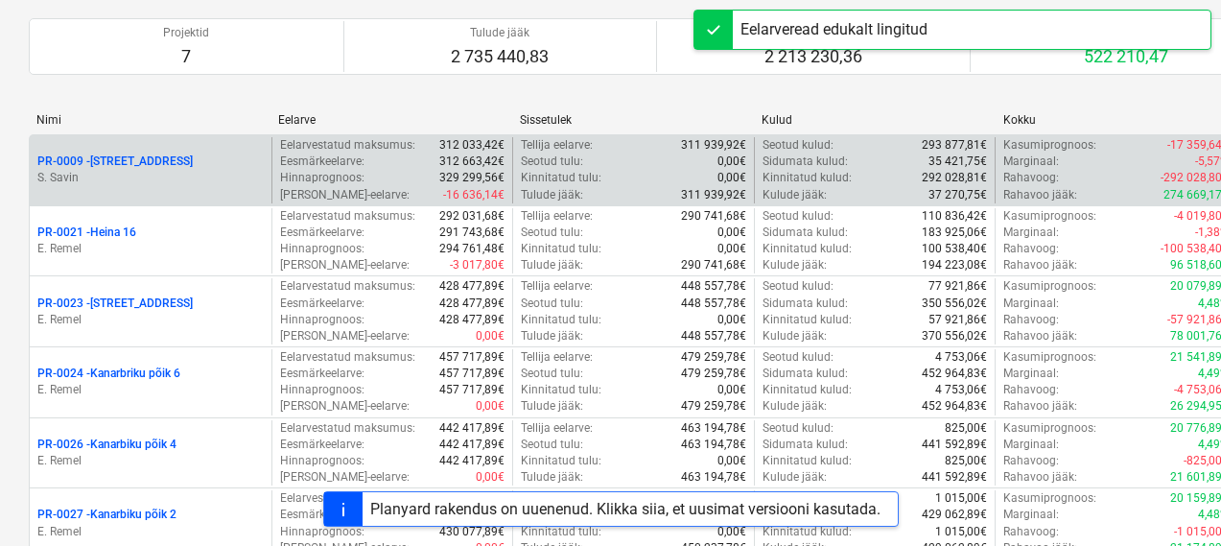
scroll to position [195, 0]
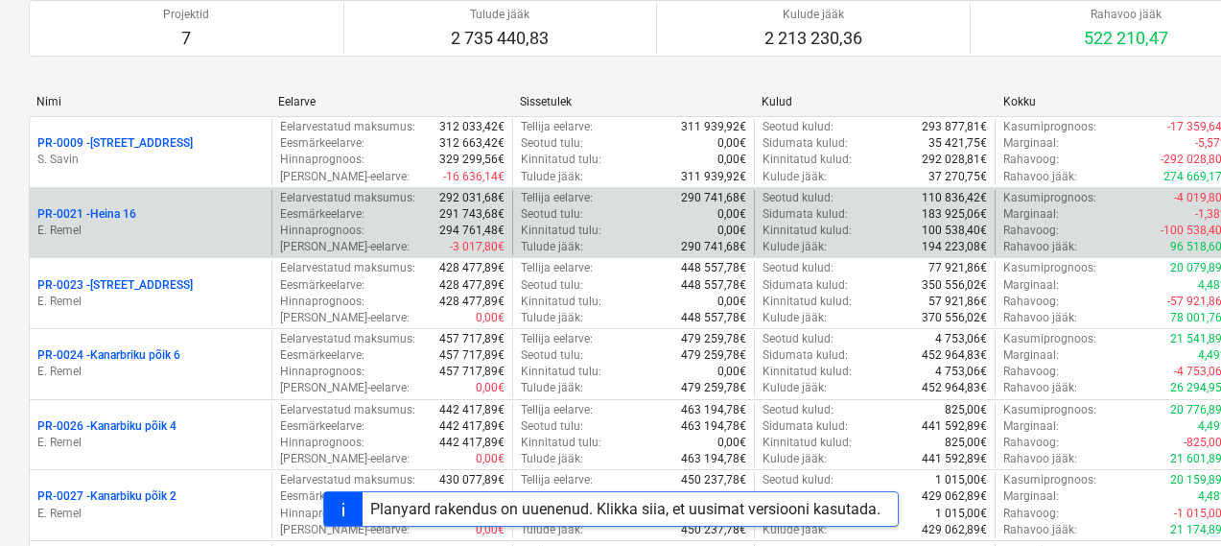
click at [133, 213] on p "PR-0021 - Heina 16" at bounding box center [86, 214] width 99 height 16
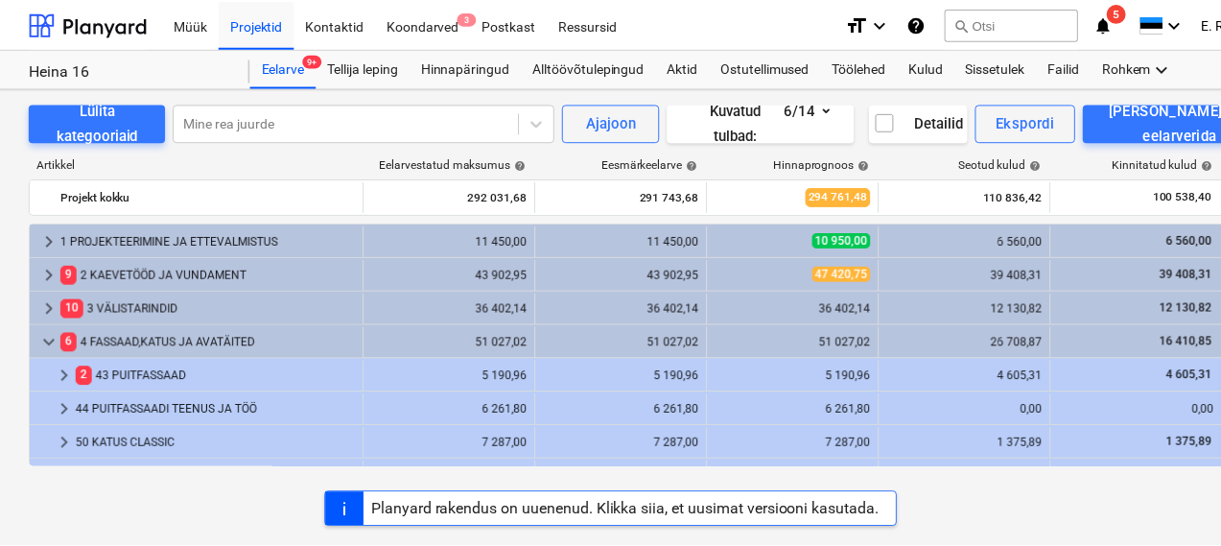
scroll to position [525, 0]
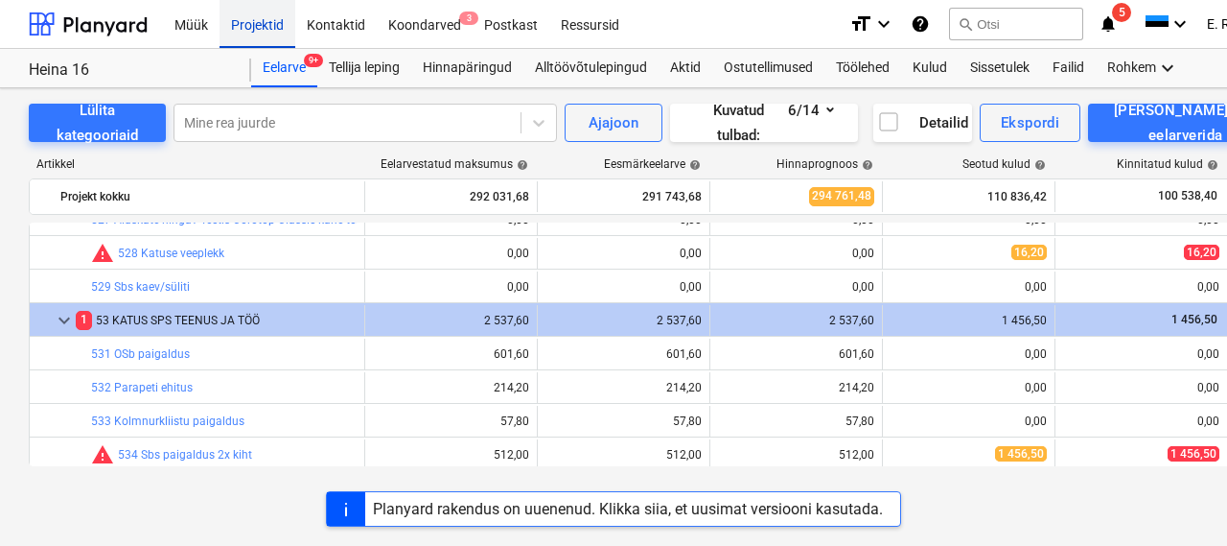
click at [244, 38] on div "Projektid" at bounding box center [258, 23] width 76 height 49
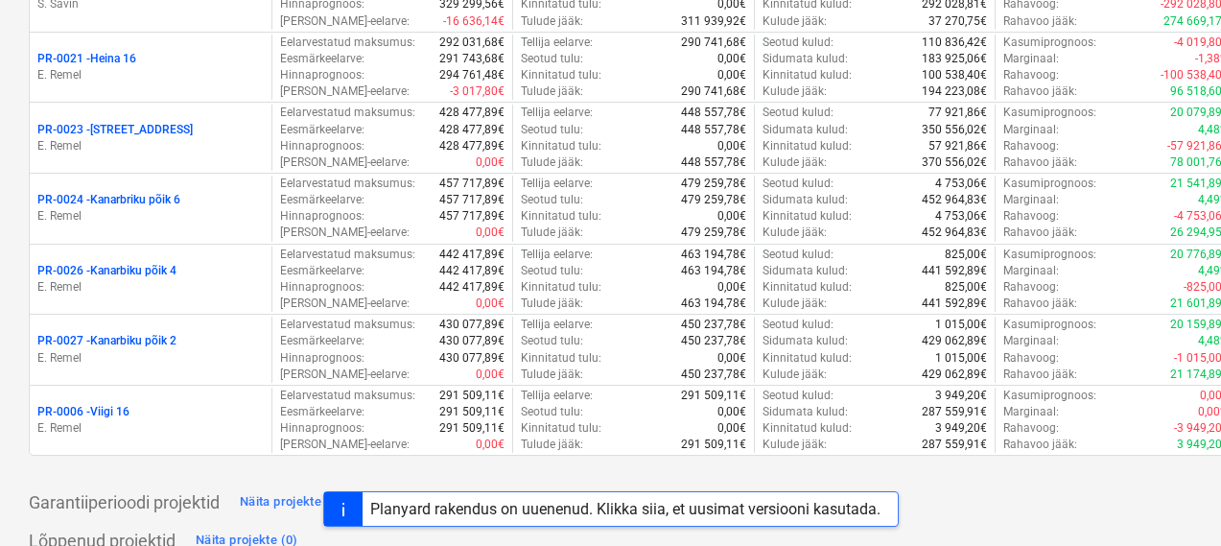
scroll to position [370, 0]
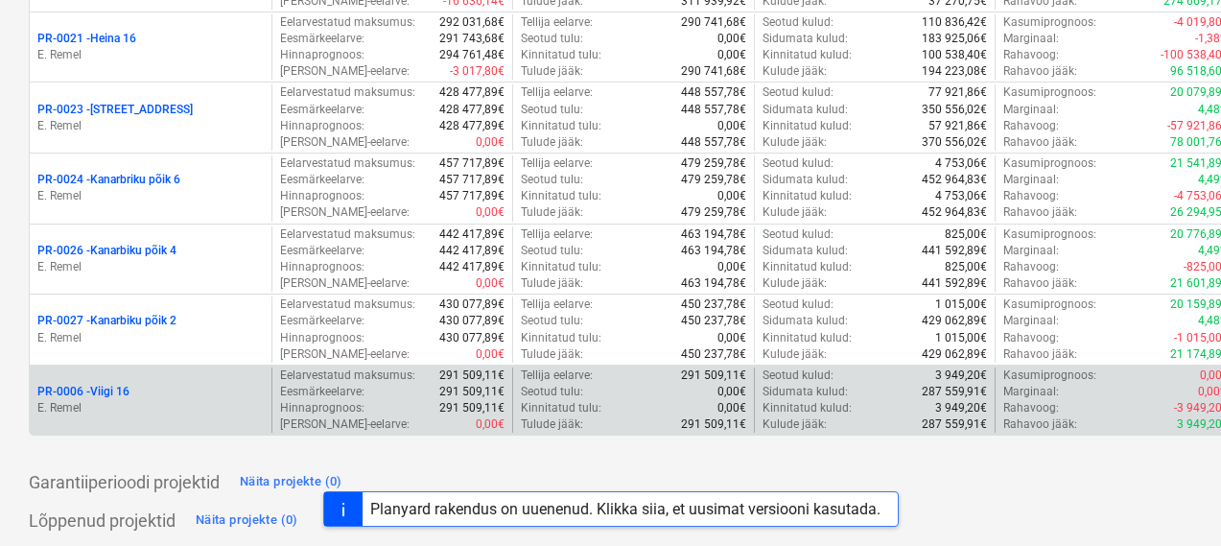
click at [111, 398] on p "PR-0006 - Viigi 16" at bounding box center [83, 392] width 92 height 16
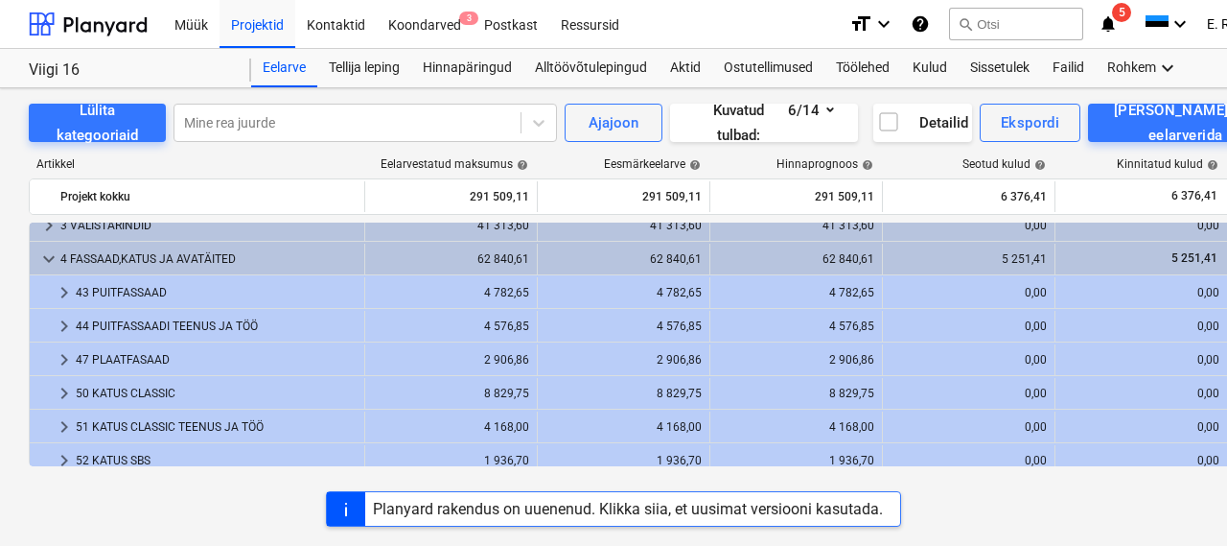
scroll to position [130, 0]
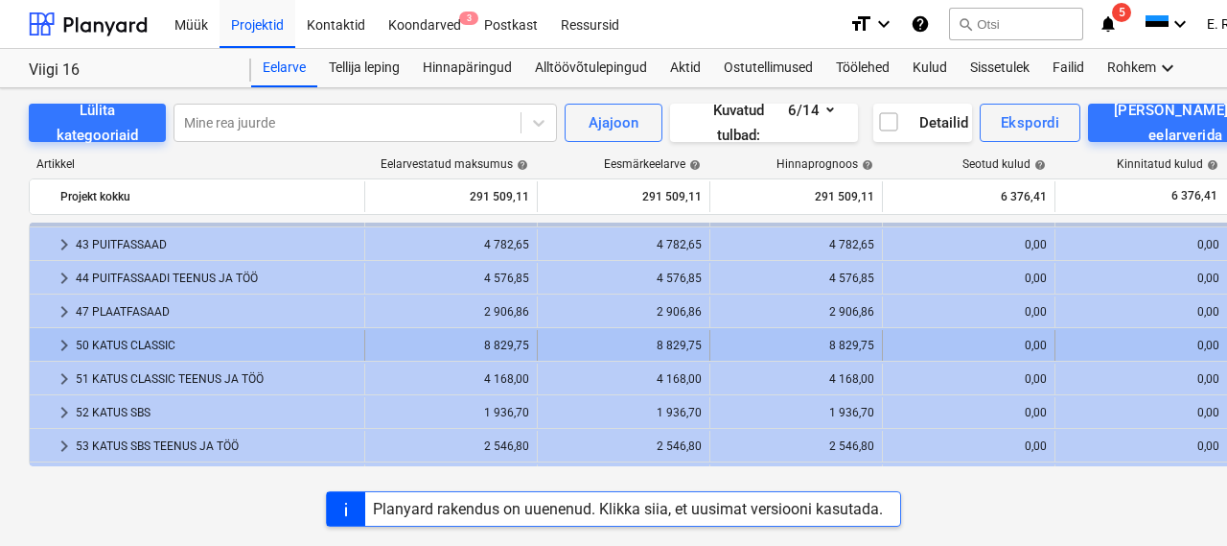
click at [105, 340] on div "50 KATUS CLASSIC" at bounding box center [216, 345] width 281 height 31
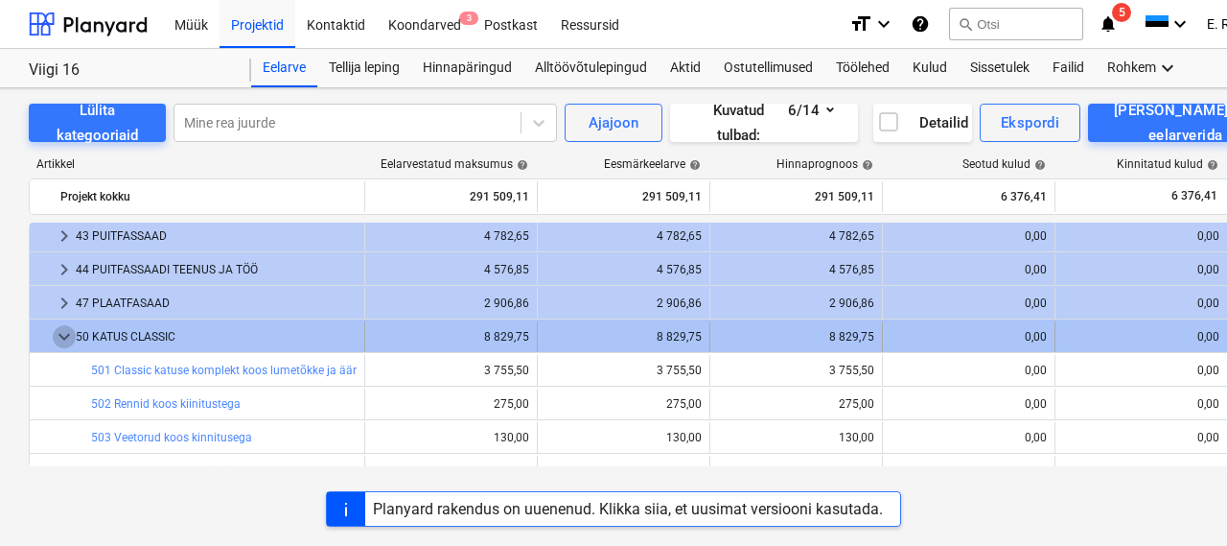
scroll to position [115, 0]
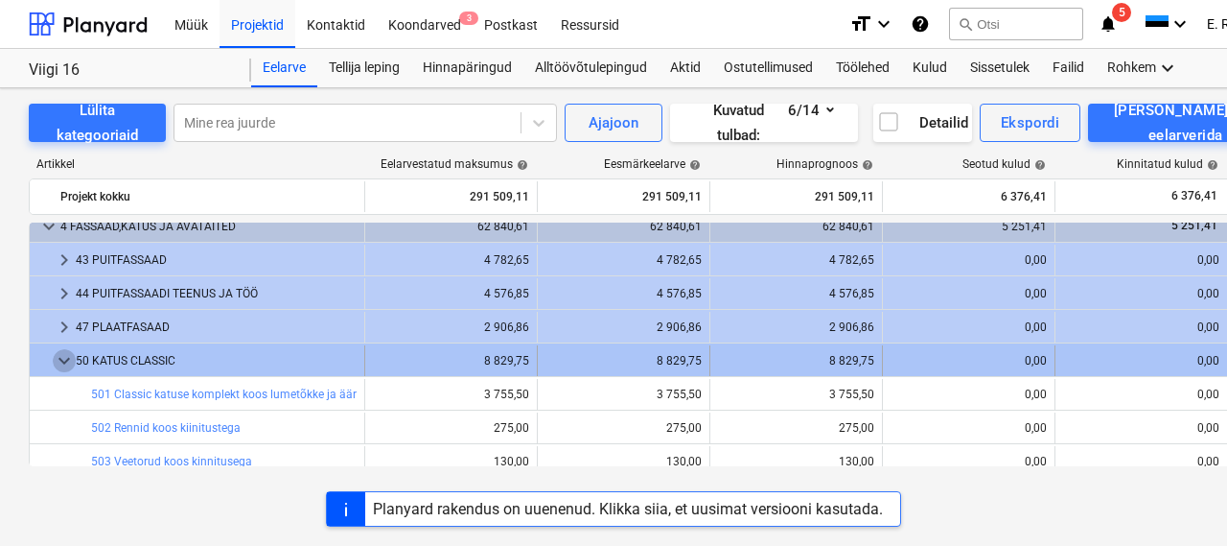
click at [64, 357] on span "keyboard_arrow_down" at bounding box center [64, 360] width 23 height 23
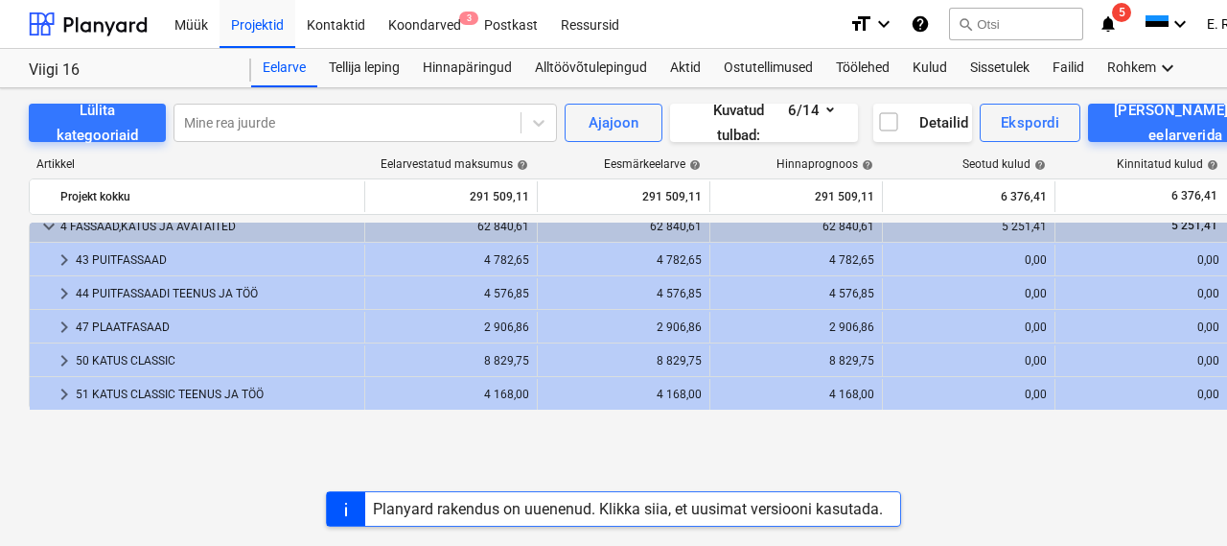
scroll to position [0, 0]
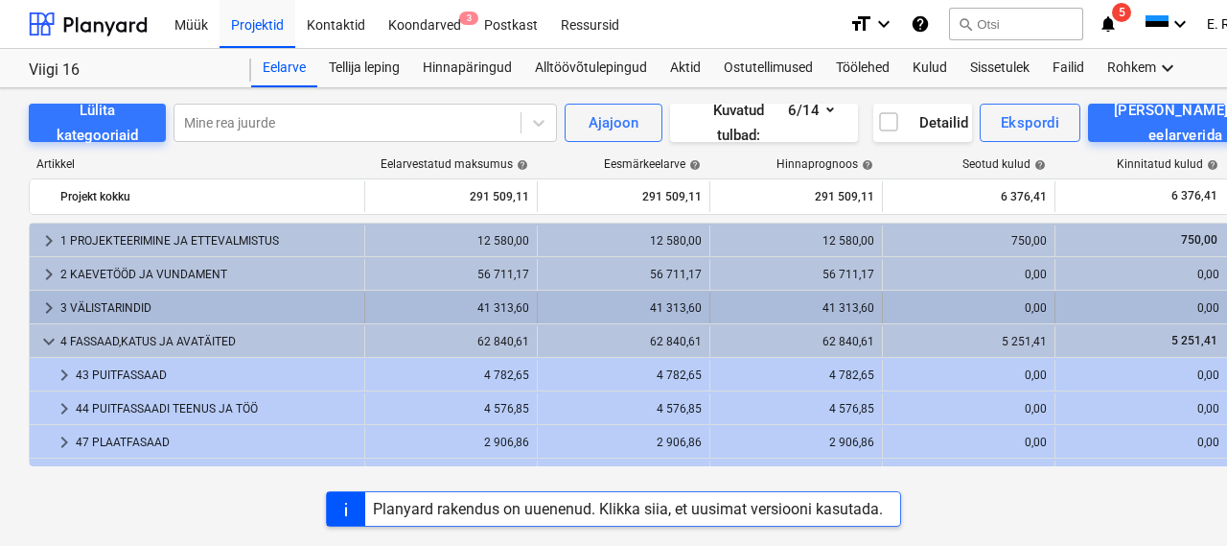
click at [71, 306] on div "3 VÄLISTARINDID" at bounding box center [208, 307] width 296 height 31
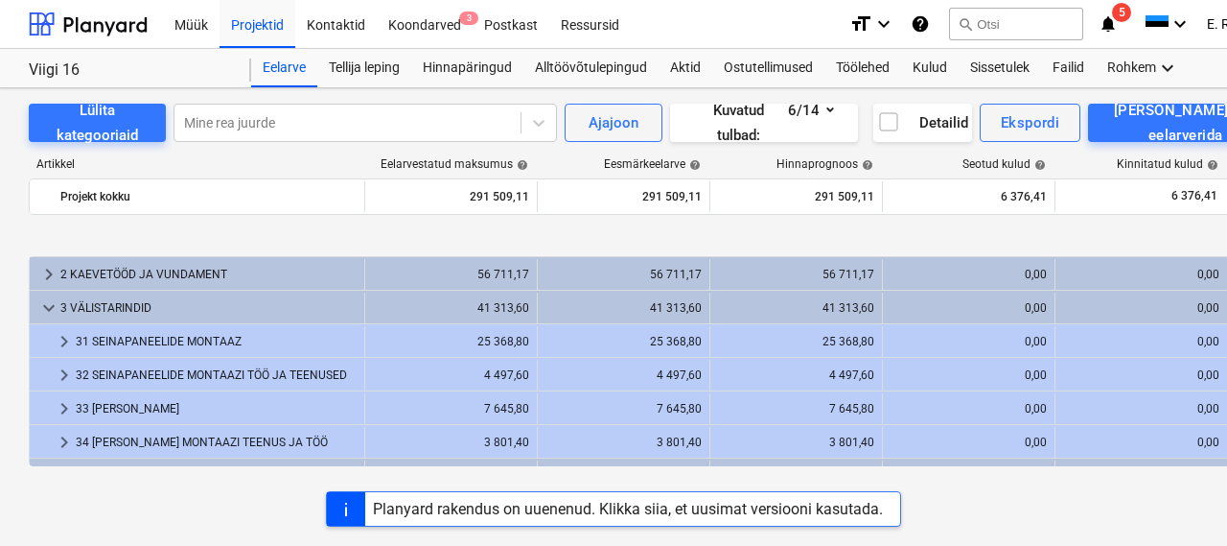
click at [121, 319] on div "keyboard_arrow_right 2 KAEVETÖÖD JA VUNDAMENT 56 711,17 56 711,17 56 711,17 0,0…" at bounding box center [656, 344] width 1254 height 244
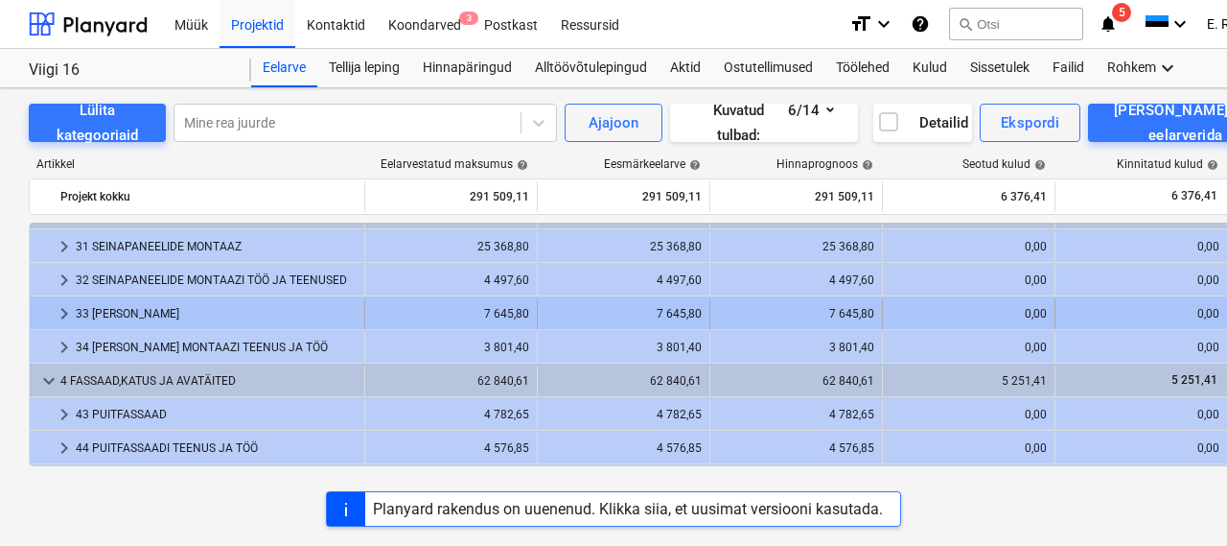
click at [136, 312] on div "33 [PERSON_NAME]" at bounding box center [216, 313] width 281 height 31
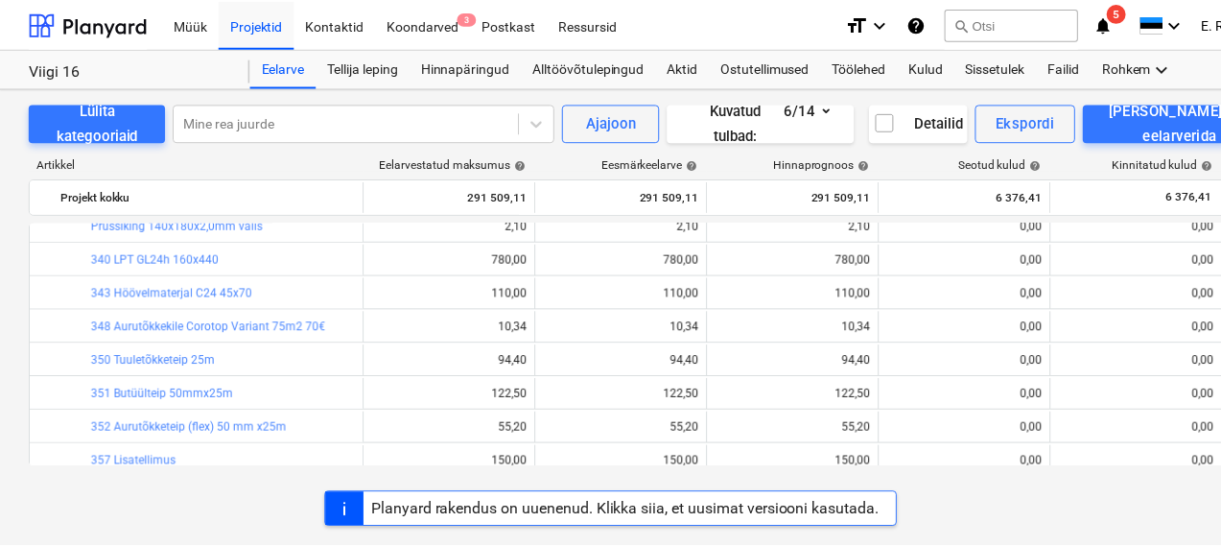
scroll to position [370, 1]
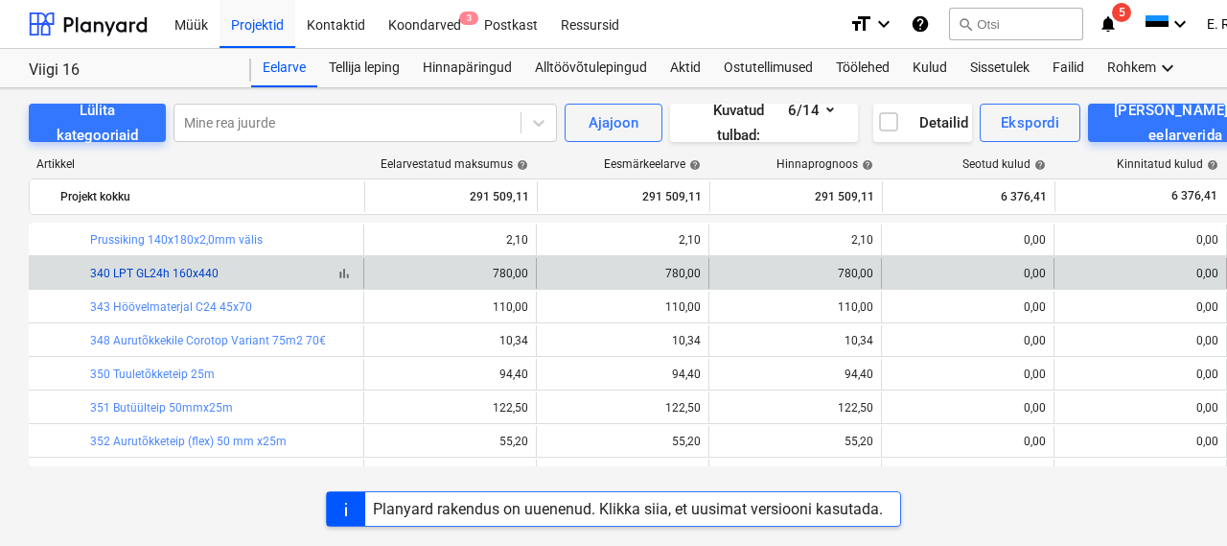
click at [195, 268] on link "340 LPT GL24h 160x440" at bounding box center [154, 273] width 128 height 13
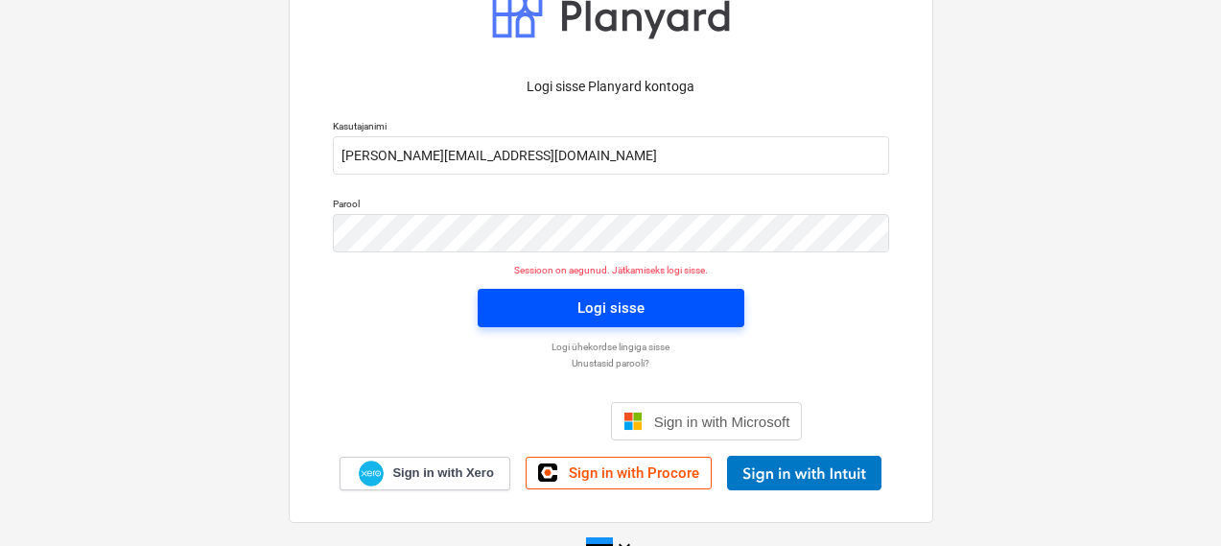
scroll to position [34, 0]
click at [522, 302] on span "Logi sisse" at bounding box center [611, 307] width 221 height 25
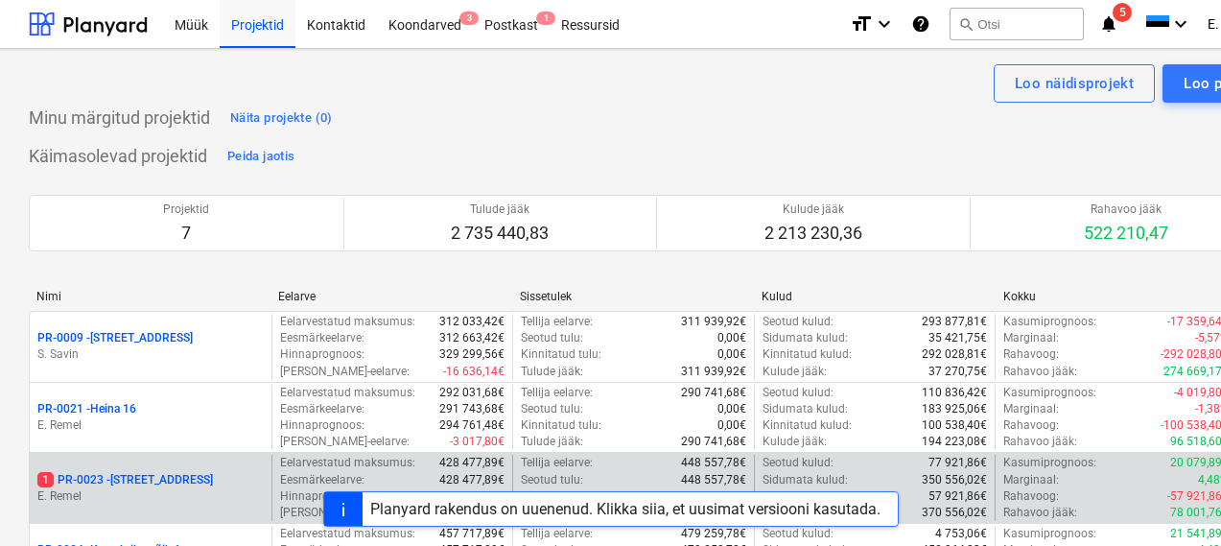
click at [113, 483] on p "1 PR-0023 - Kanarbriku tee 7" at bounding box center [124, 480] width 175 height 16
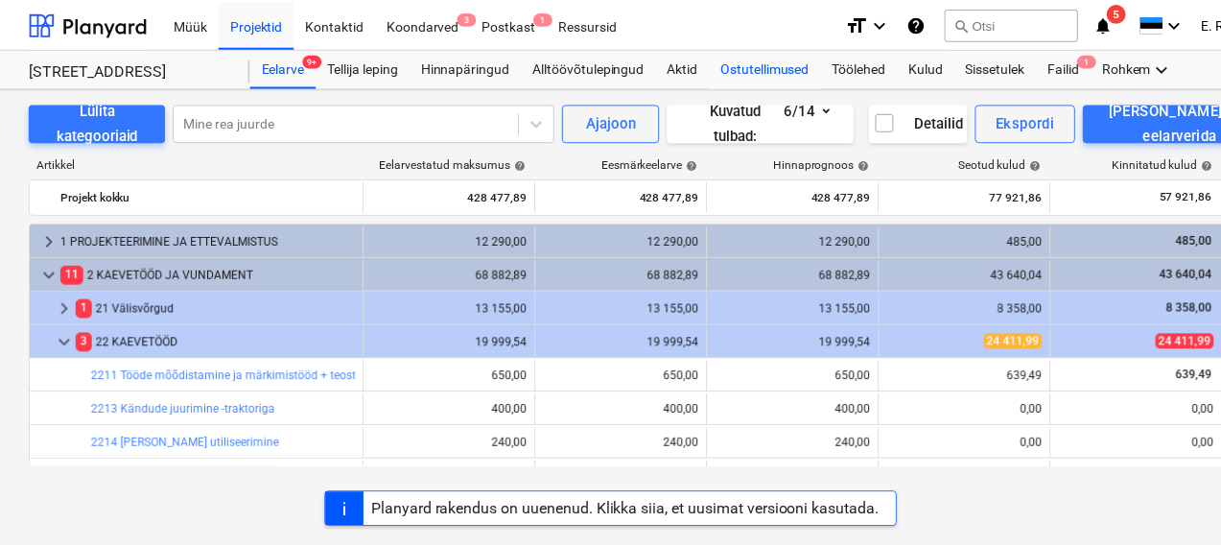
scroll to position [458, 0]
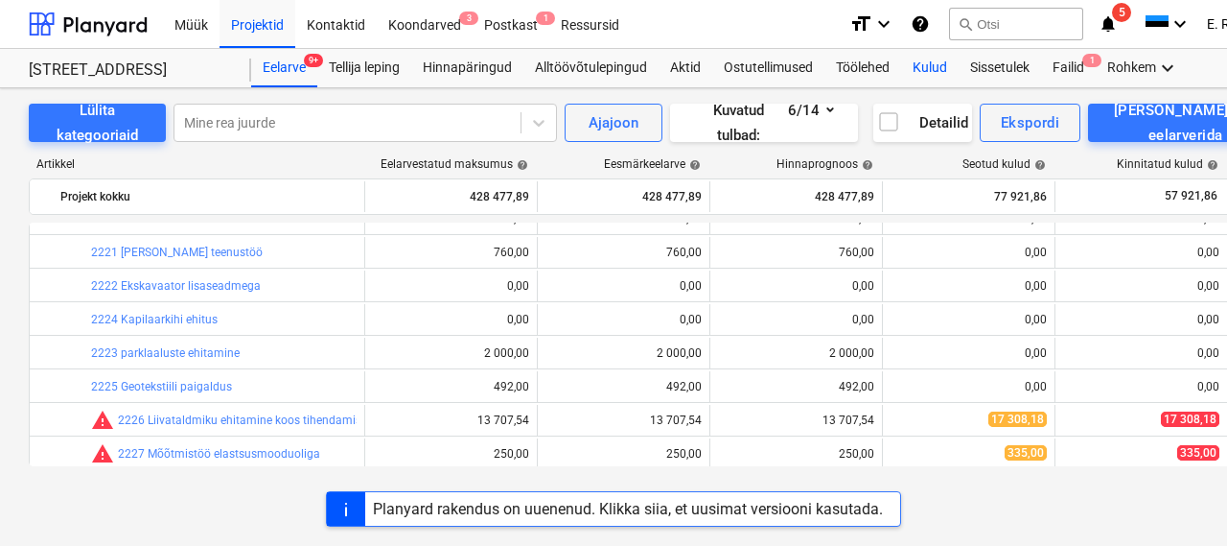
click at [935, 71] on div "Kulud" at bounding box center [930, 68] width 58 height 38
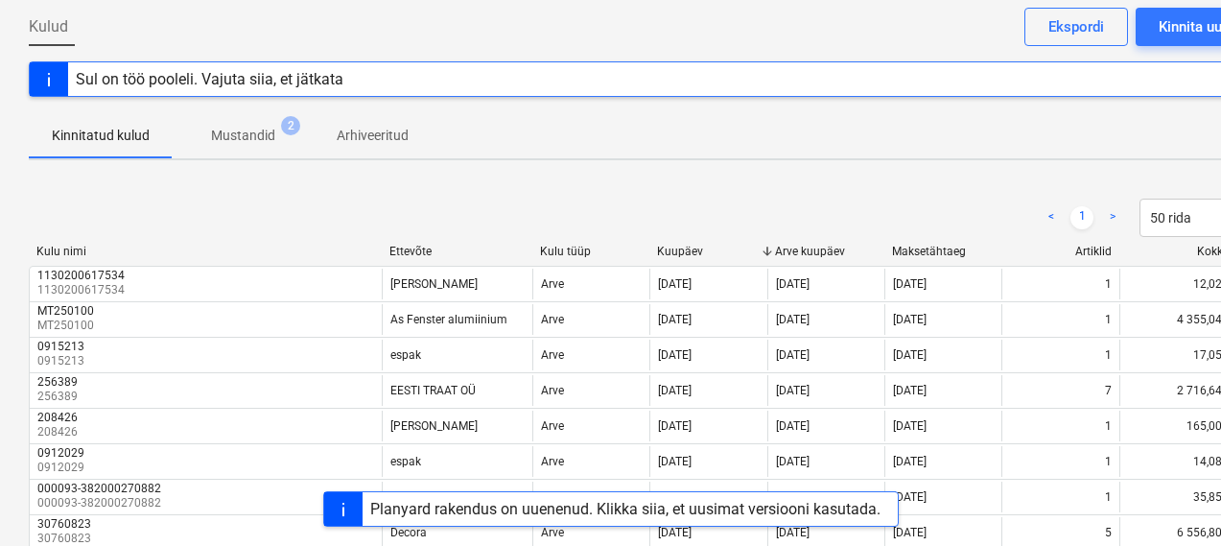
scroll to position [113, 0]
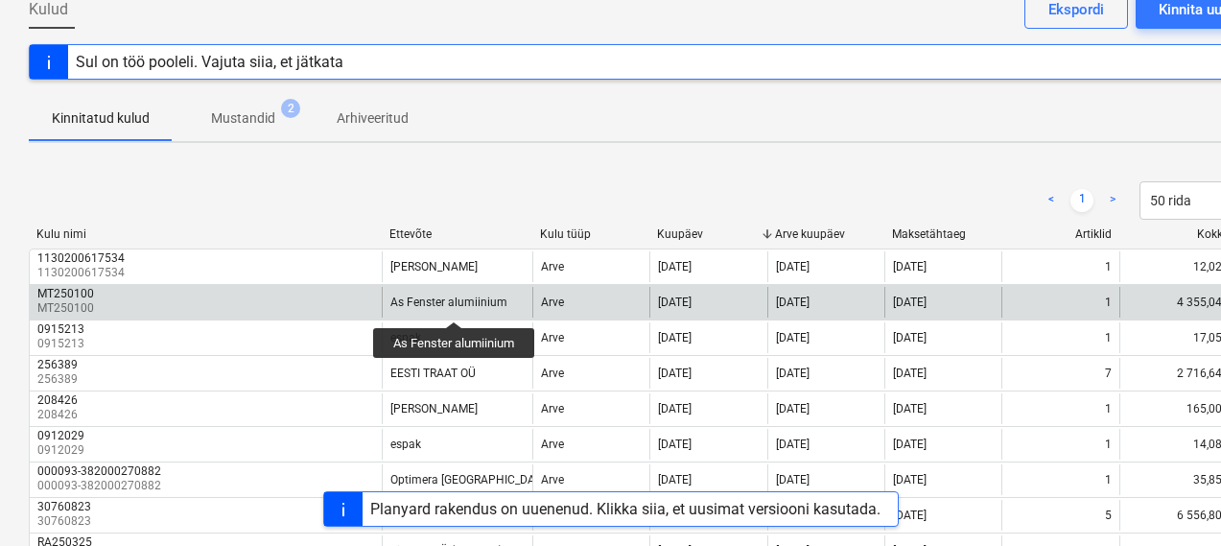
click at [455, 304] on div "As Fenster alumiinium" at bounding box center [448, 301] width 117 height 13
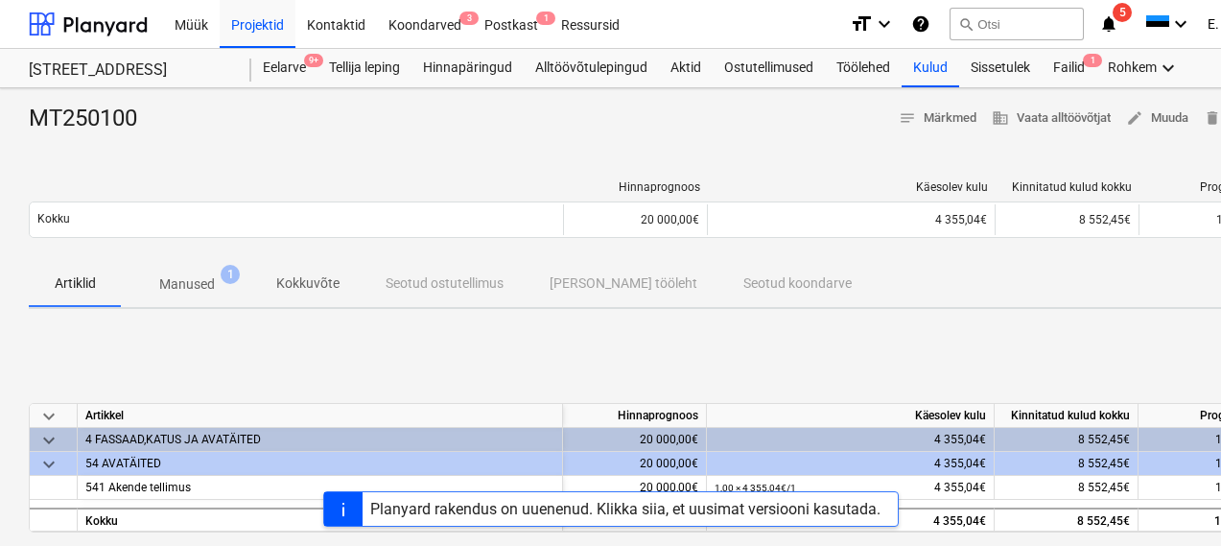
click at [167, 276] on p "Manused" at bounding box center [187, 284] width 56 height 20
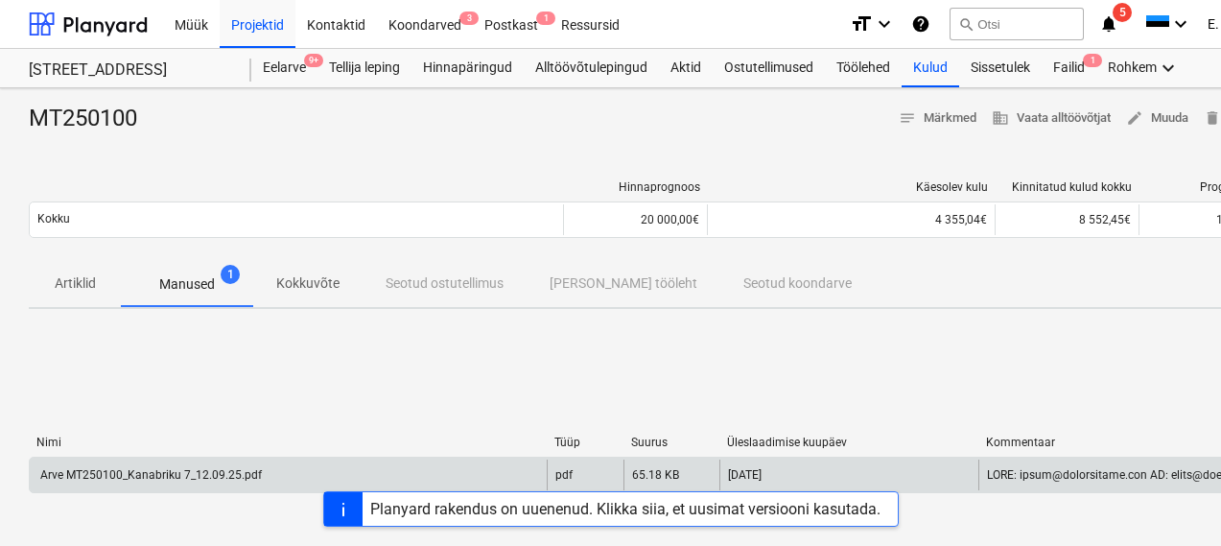
click at [149, 477] on div "Arve MT250100_Kanabriku 7_12.09.25.pdf" at bounding box center [149, 474] width 224 height 13
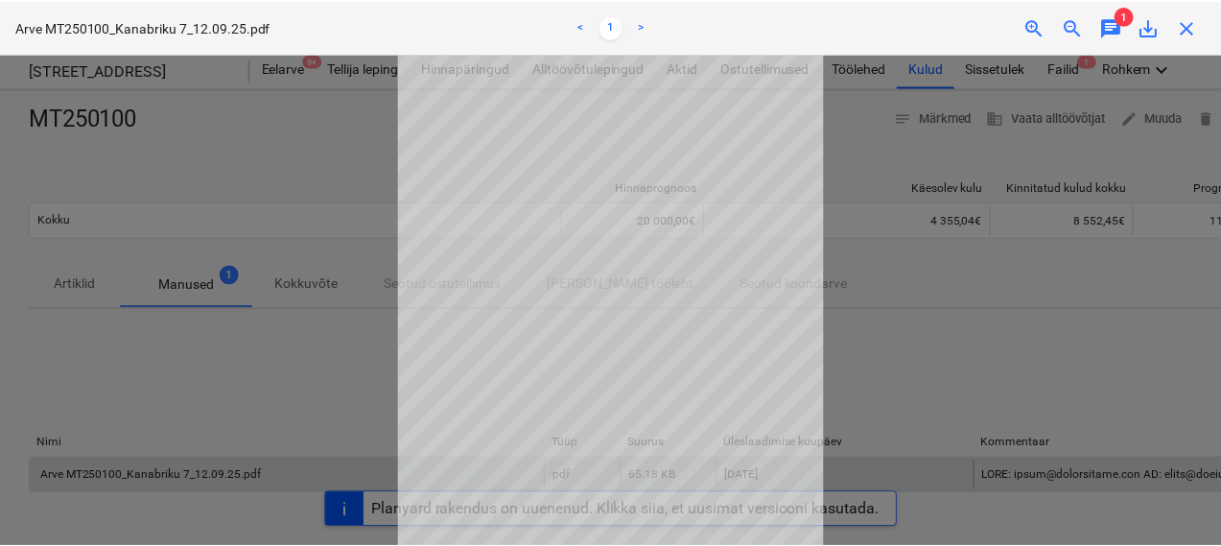
scroll to position [42, 0]
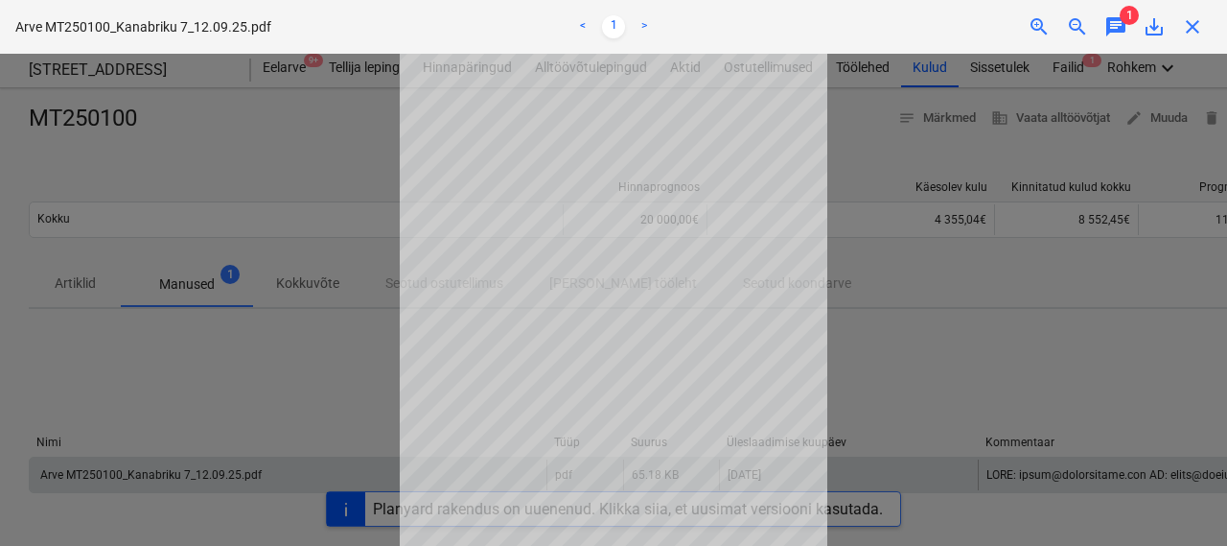
click at [267, 231] on div at bounding box center [613, 300] width 1227 height 492
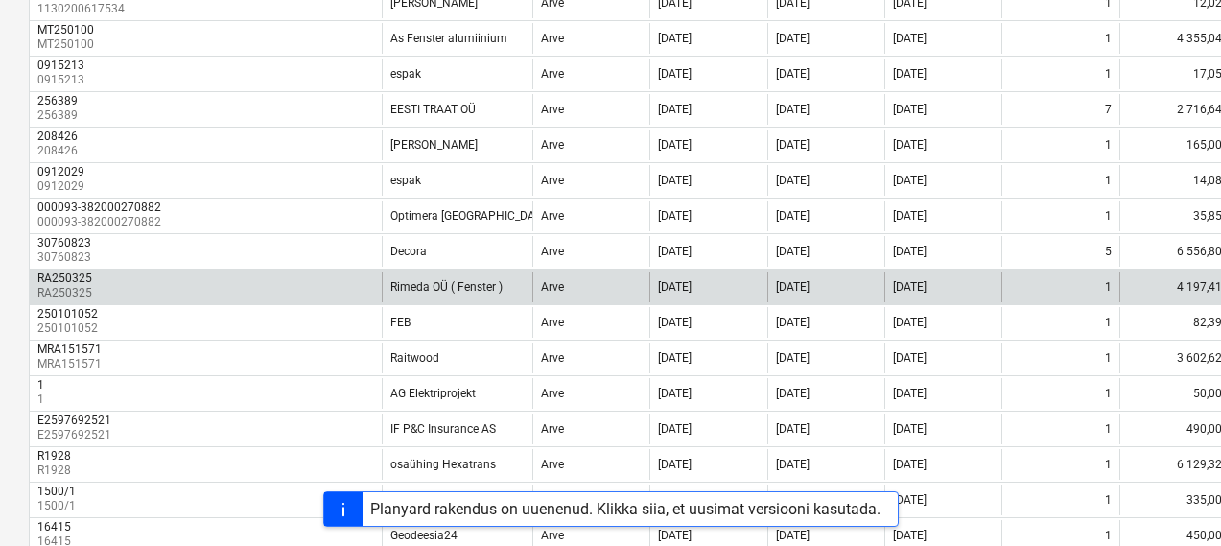
scroll to position [377, 1]
click at [213, 285] on div "RA250325 RA250325" at bounding box center [205, 286] width 352 height 31
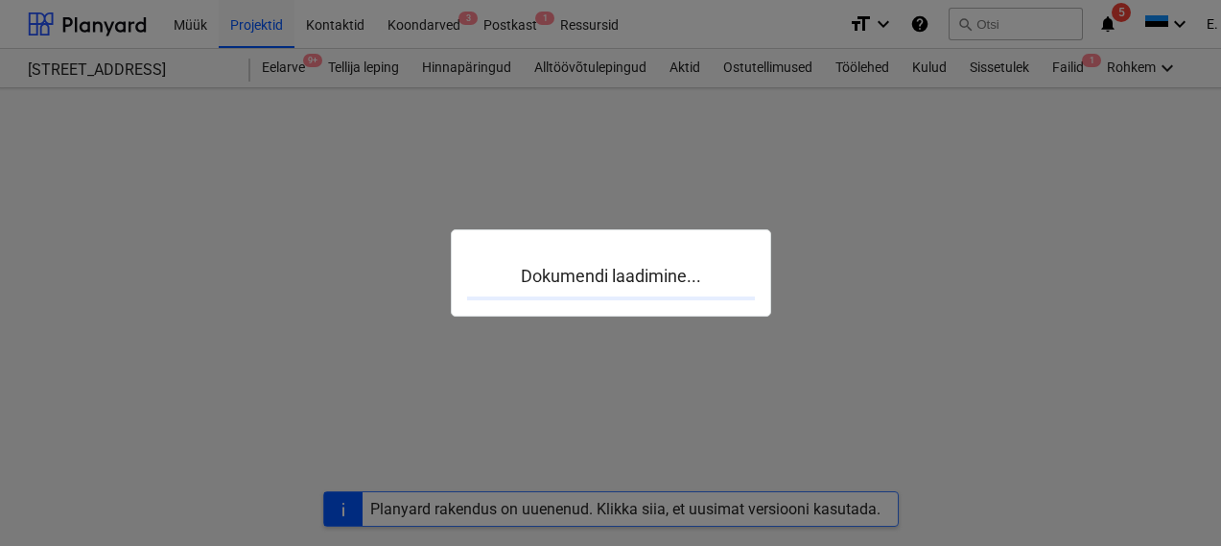
scroll to position [0, 1]
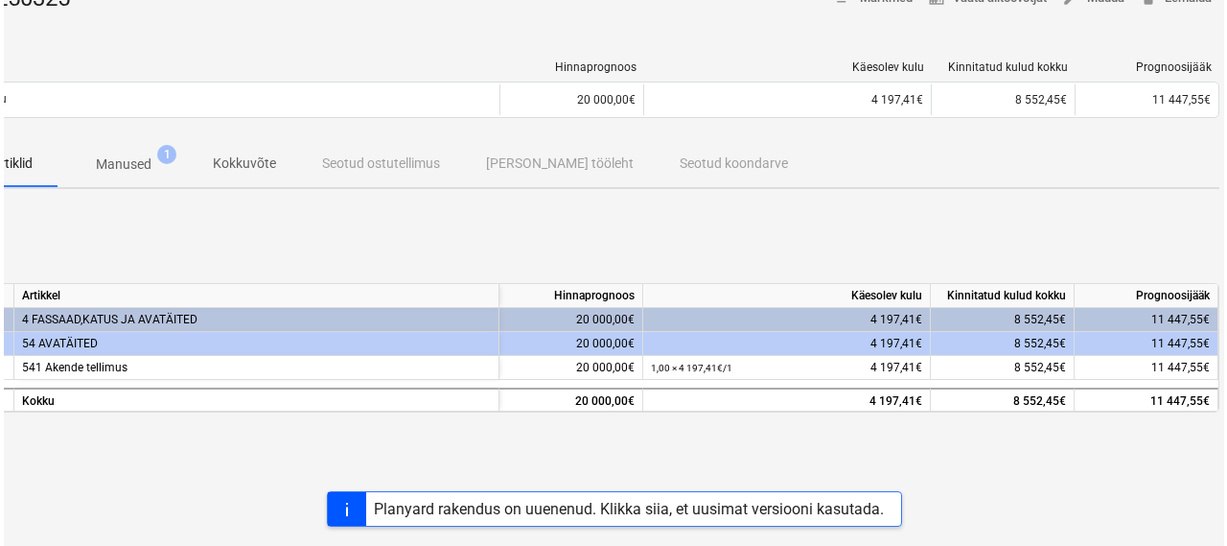
scroll to position [102, 67]
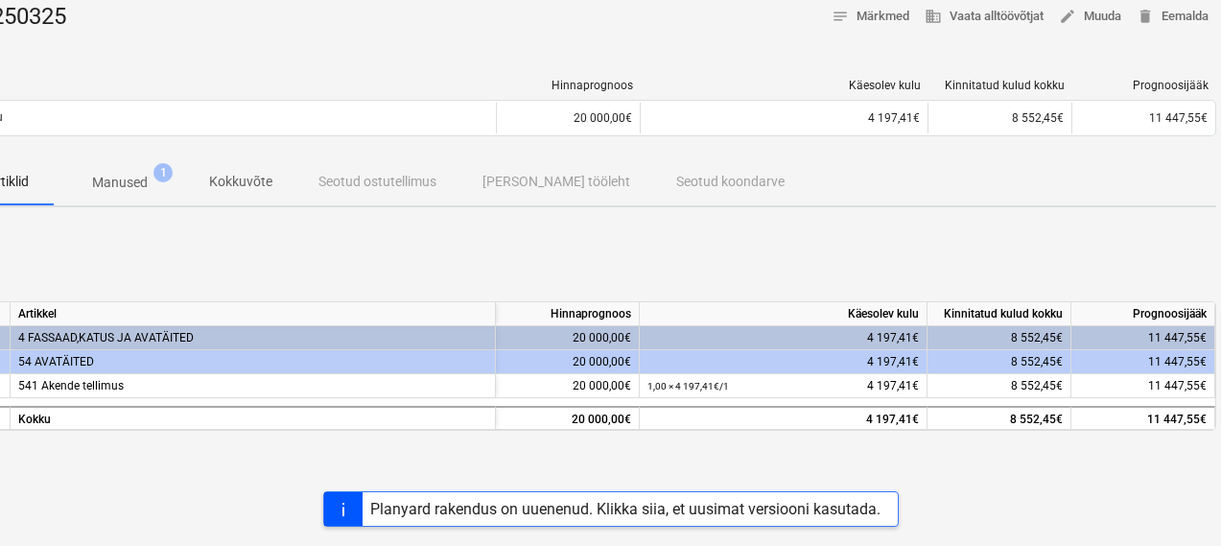
click at [138, 179] on p "Manused" at bounding box center [120, 183] width 56 height 20
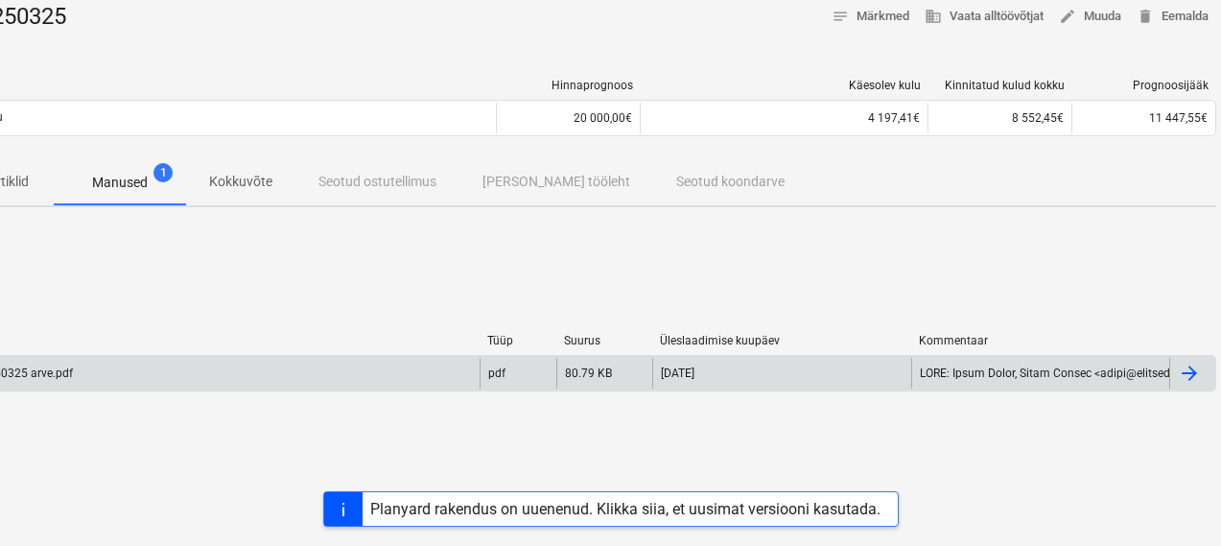
click at [45, 375] on div "RA250325 arve.pdf" at bounding box center [21, 372] width 103 height 13
